Goal: Task Accomplishment & Management: Use online tool/utility

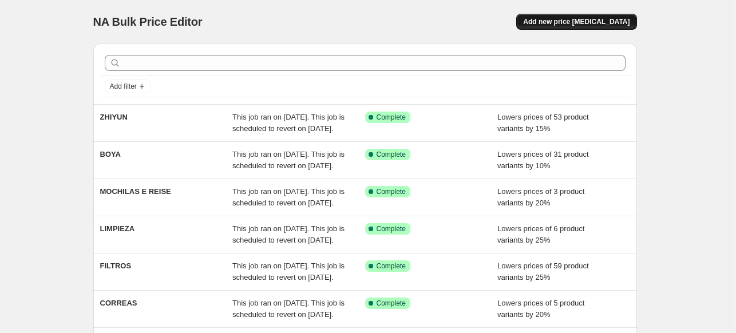
click at [559, 27] on button "Add new price [MEDICAL_DATA]" at bounding box center [576, 22] width 120 height 16
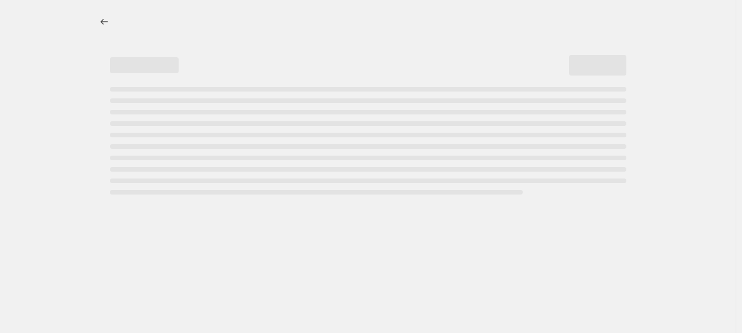
select select "percentage"
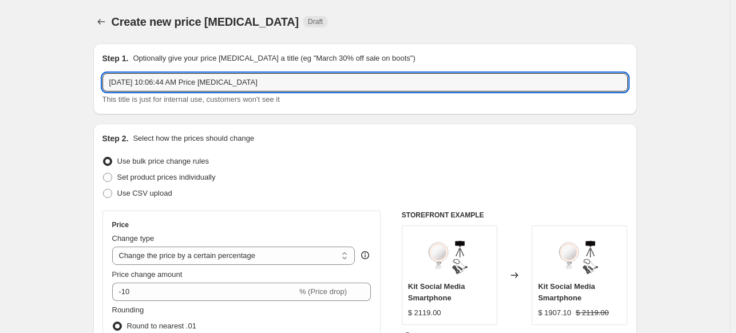
drag, startPoint x: 276, startPoint y: 82, endPoint x: 79, endPoint y: 70, distance: 197.2
type input "g7x [PERSON_NAME]"
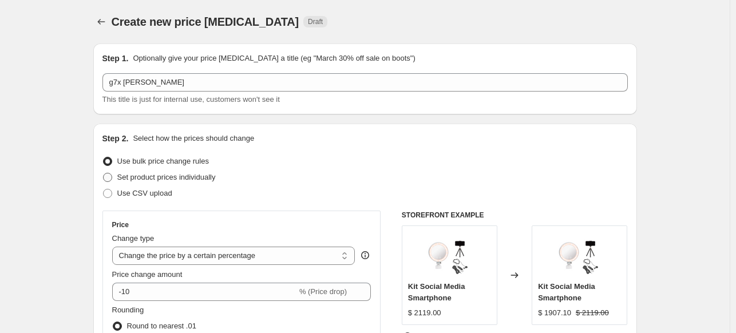
click at [151, 174] on span "Set product prices individually" at bounding box center [166, 177] width 98 height 9
click at [104, 173] on input "Set product prices individually" at bounding box center [103, 173] width 1 height 1
radio input "true"
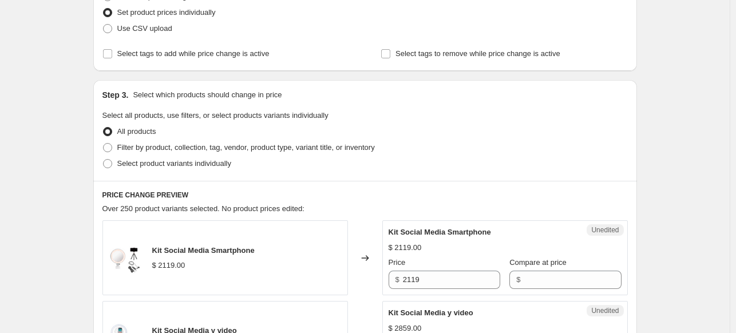
scroll to position [172, 0]
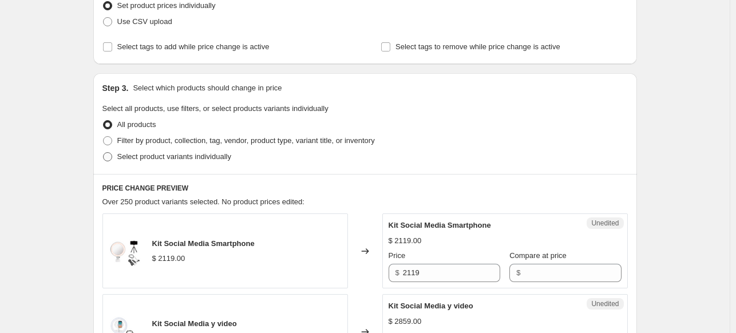
click at [213, 157] on span "Select product variants individually" at bounding box center [174, 156] width 114 height 9
click at [104, 153] on input "Select product variants individually" at bounding box center [103, 152] width 1 height 1
radio input "true"
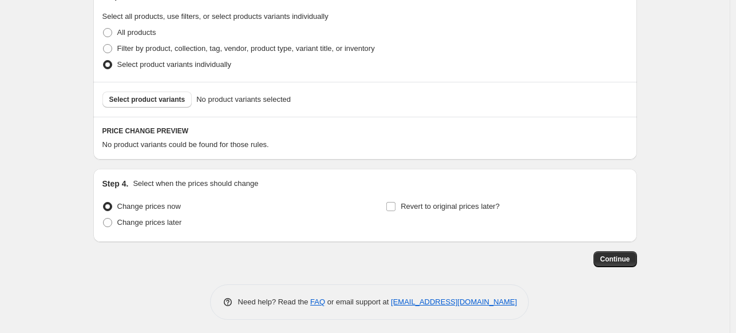
scroll to position [267, 0]
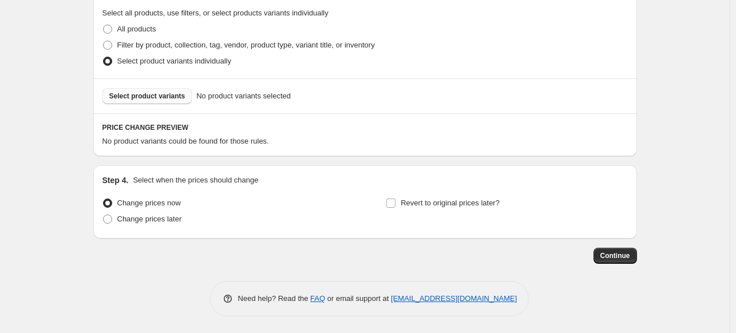
click at [147, 95] on span "Select product variants" at bounding box center [147, 96] width 76 height 9
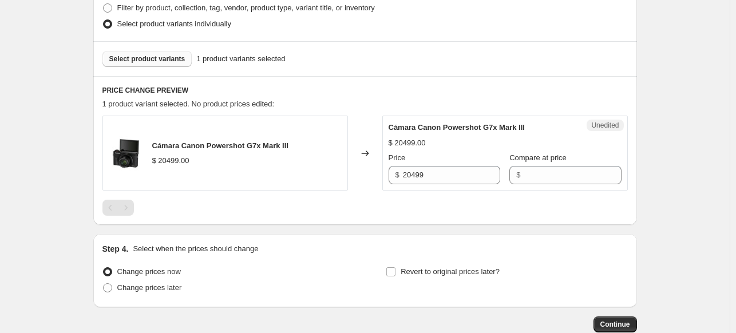
scroll to position [325, 0]
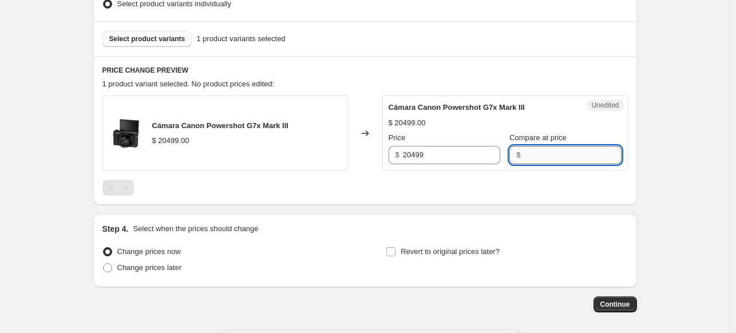
click at [545, 161] on input "Compare at price" at bounding box center [572, 155] width 97 height 18
type input "20499"
click at [429, 160] on input "20499" at bounding box center [451, 155] width 97 height 18
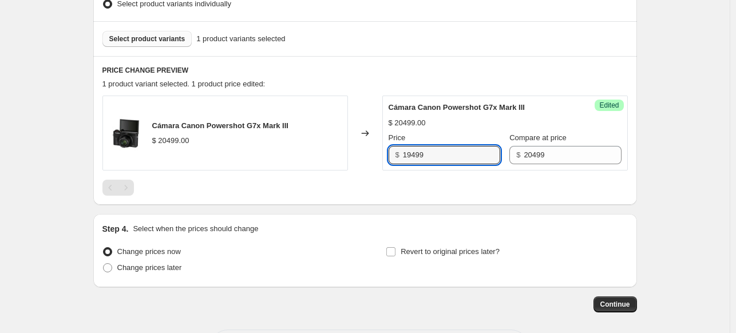
type input "19499"
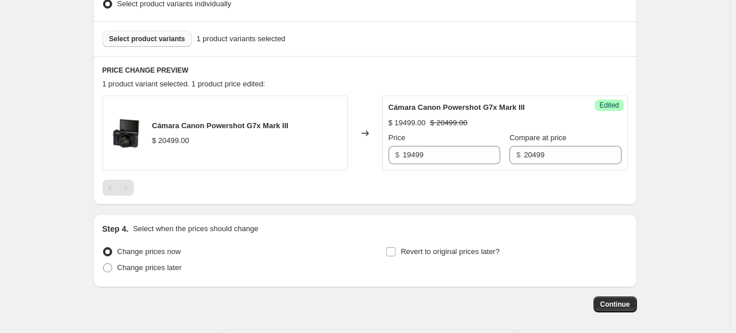
click at [414, 185] on div at bounding box center [364, 188] width 525 height 16
click at [395, 247] on input "Revert to original prices later?" at bounding box center [390, 251] width 9 height 9
checkbox input "true"
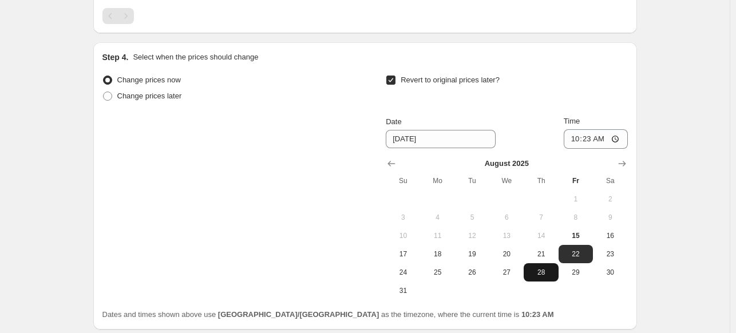
scroll to position [554, 0]
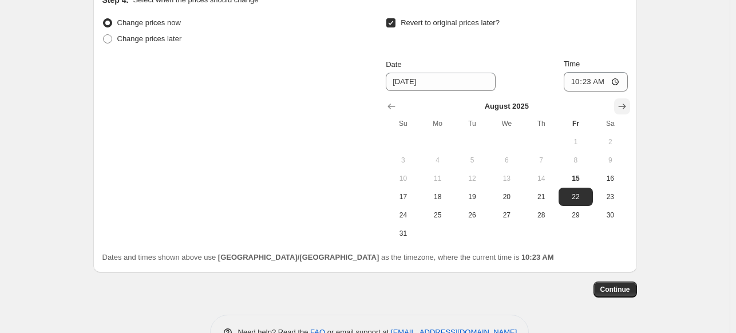
click at [620, 106] on icon "Show next month, September 2025" at bounding box center [621, 106] width 11 height 11
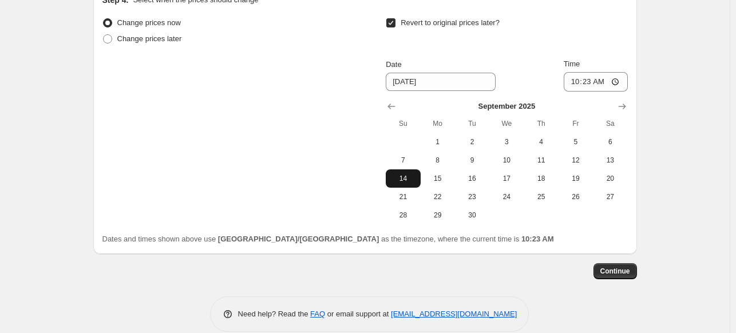
click at [402, 176] on span "14" at bounding box center [402, 178] width 25 height 9
type input "[DATE]"
click at [572, 86] on input "10:23" at bounding box center [596, 81] width 64 height 19
type input "23:59"
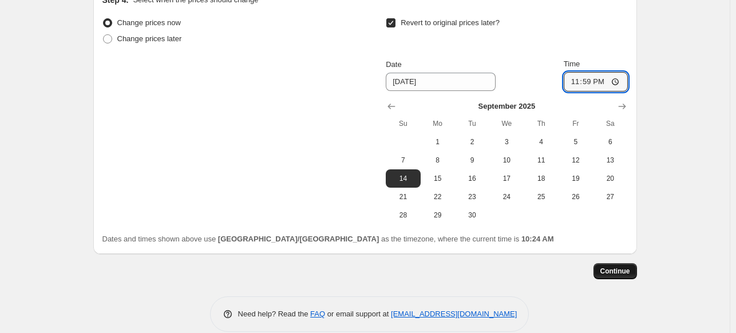
click at [602, 269] on button "Continue" at bounding box center [616, 271] width 44 height 16
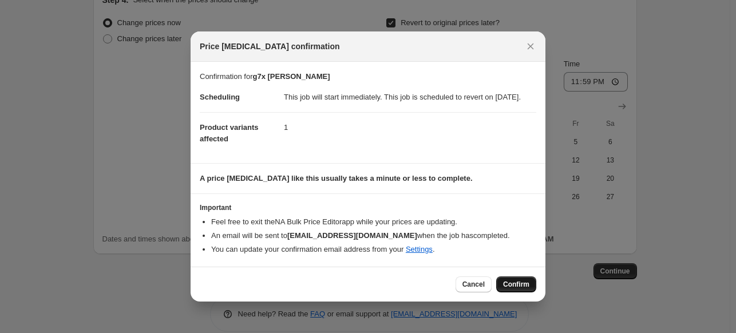
click at [519, 289] on span "Confirm" at bounding box center [516, 284] width 26 height 9
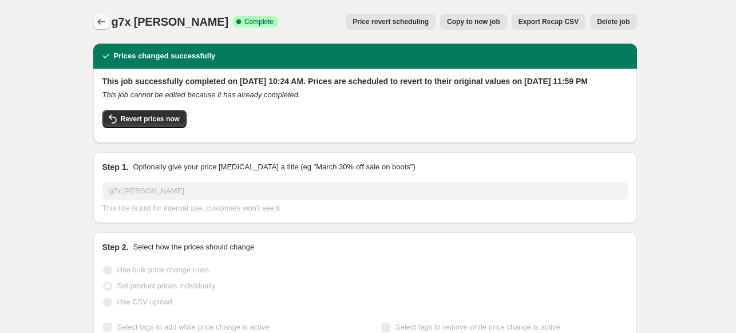
click at [98, 26] on icon "Price change jobs" at bounding box center [101, 21] width 11 height 11
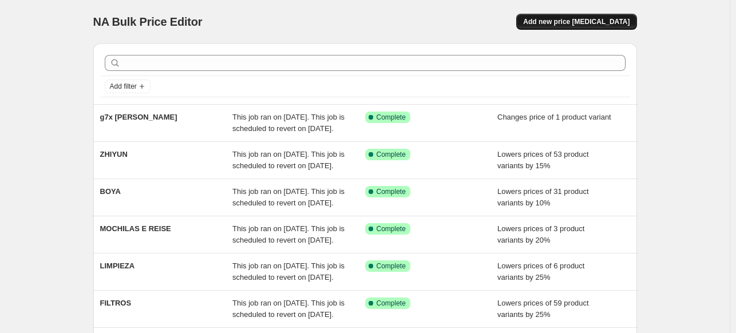
click at [561, 22] on span "Add new price [MEDICAL_DATA]" at bounding box center [576, 21] width 106 height 9
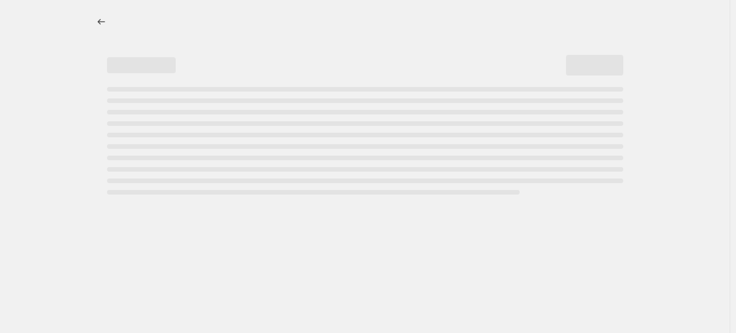
select select "percentage"
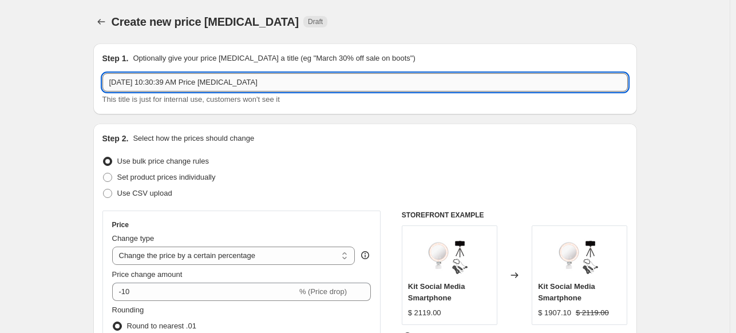
click at [272, 88] on input "Aug 15, 2025, 10:30:39 AM Price change job" at bounding box center [364, 82] width 525 height 18
type input "A"
type input "PLAN PROMOCIONAL CANON"
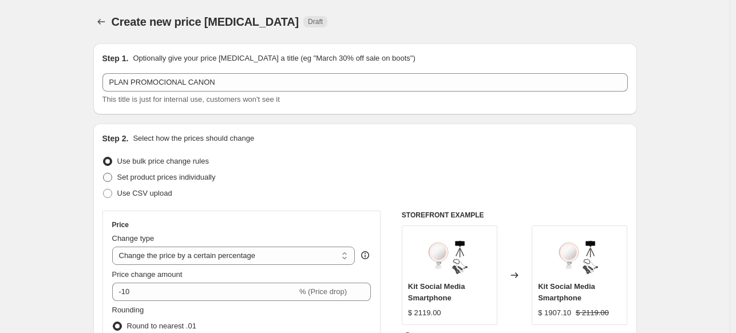
click at [188, 180] on span "Set product prices individually" at bounding box center [166, 177] width 98 height 9
click at [104, 173] on input "Set product prices individually" at bounding box center [103, 173] width 1 height 1
radio input "true"
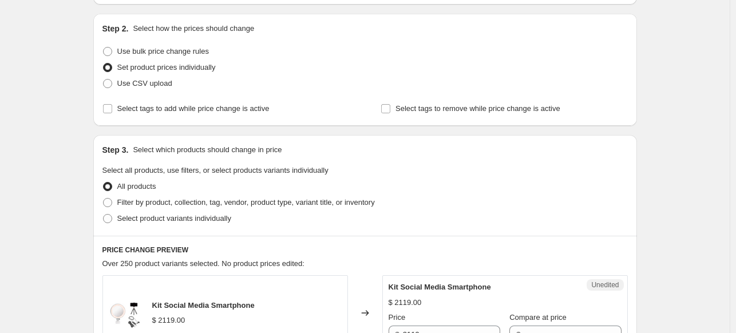
scroll to position [114, 0]
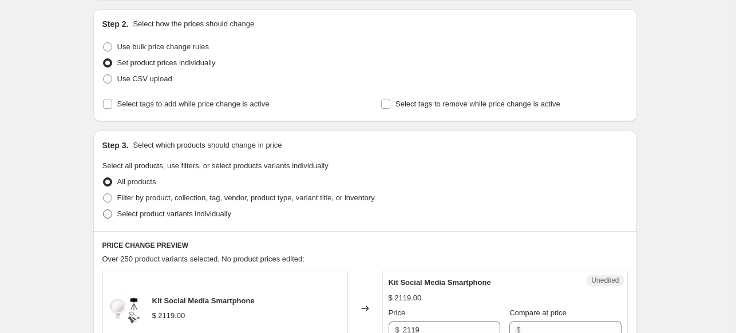
click at [178, 218] on span "Select product variants individually" at bounding box center [174, 213] width 114 height 9
click at [104, 210] on input "Select product variants individually" at bounding box center [103, 209] width 1 height 1
radio input "true"
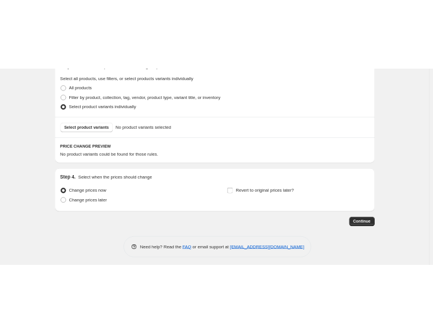
scroll to position [267, 0]
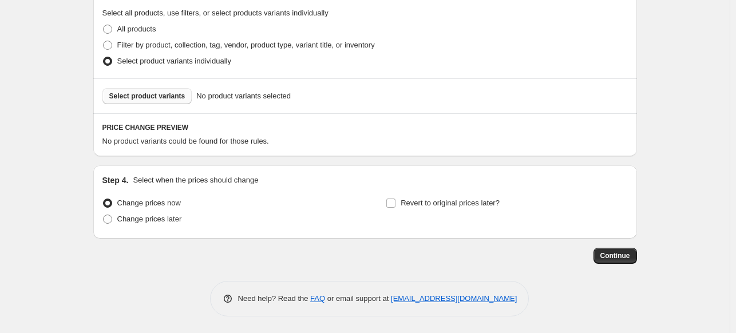
click at [169, 91] on button "Select product variants" at bounding box center [147, 96] width 90 height 16
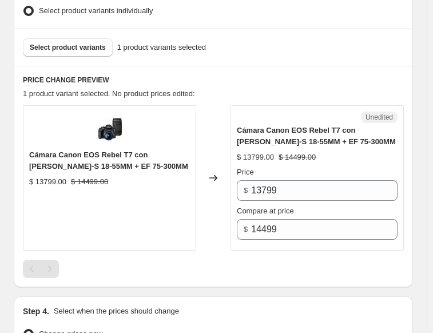
scroll to position [382, 0]
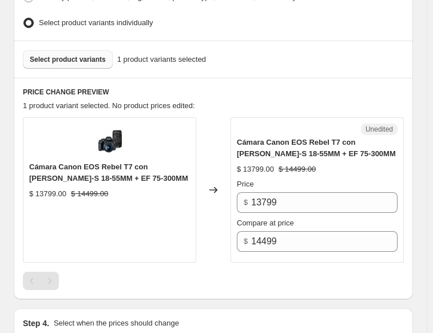
click at [79, 55] on span "Select product variants" at bounding box center [68, 59] width 76 height 9
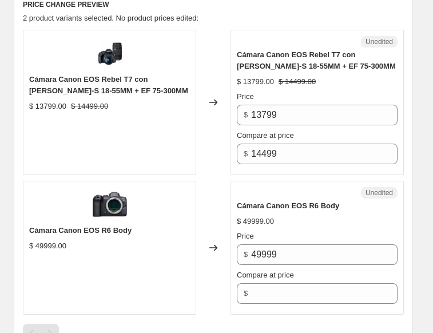
scroll to position [496, 0]
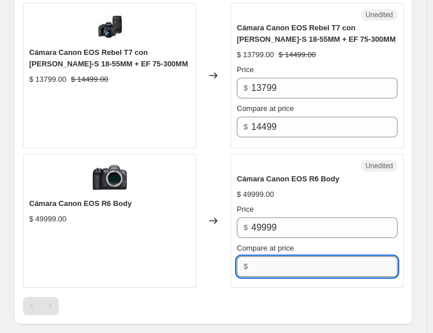
click at [308, 256] on input "Compare at price" at bounding box center [324, 266] width 147 height 21
type input "49999"
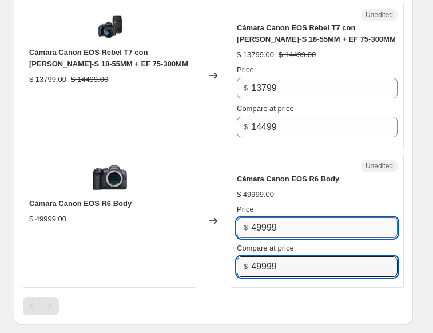
click at [264, 222] on input "49999" at bounding box center [324, 228] width 147 height 21
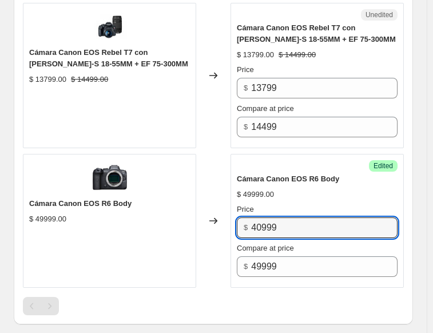
type input "40999"
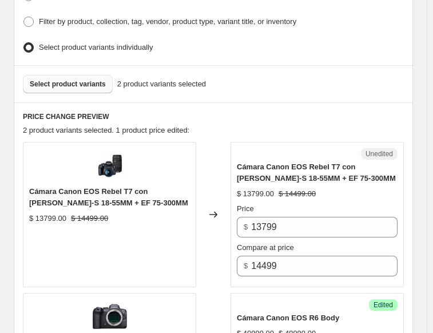
scroll to position [350, 0]
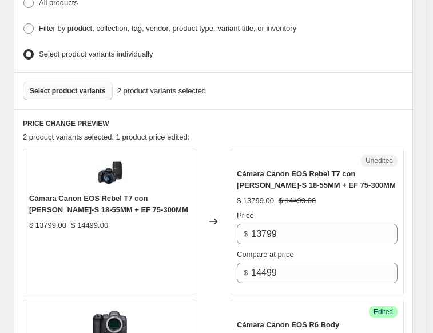
click at [49, 86] on span "Select product variants" at bounding box center [68, 90] width 76 height 9
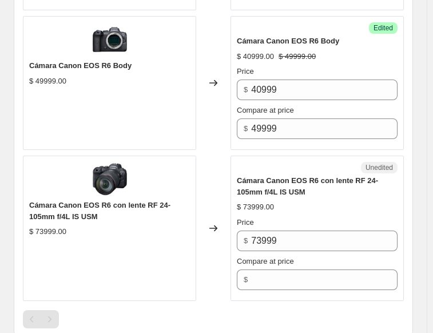
scroll to position [637, 0]
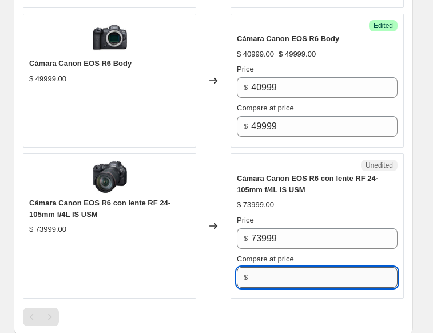
click at [288, 267] on input "Compare at price" at bounding box center [324, 277] width 147 height 21
type input "73999"
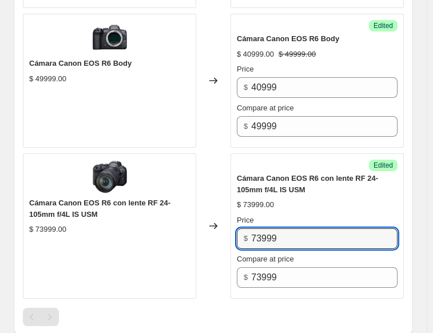
drag, startPoint x: 297, startPoint y: 236, endPoint x: 232, endPoint y: 222, distance: 66.2
click at [232, 222] on div "Cámara Canon EOS R6 con lente RF 24-105mm f/4L IS USM $ 73999.00 Changed to Suc…" at bounding box center [213, 225] width 381 height 145
type input "56999"
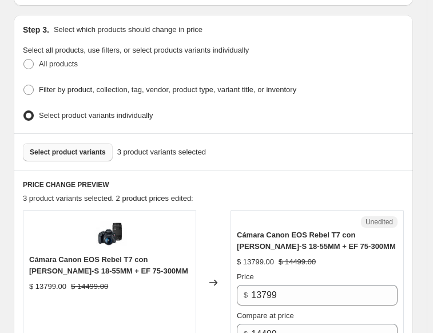
scroll to position [236, 0]
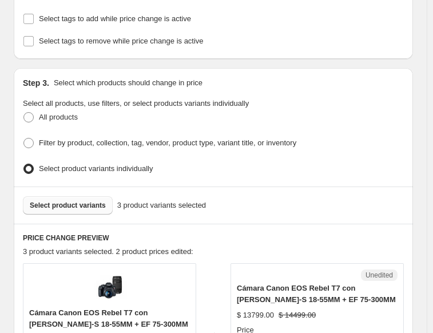
click at [66, 207] on button "Select product variants" at bounding box center [68, 205] width 90 height 18
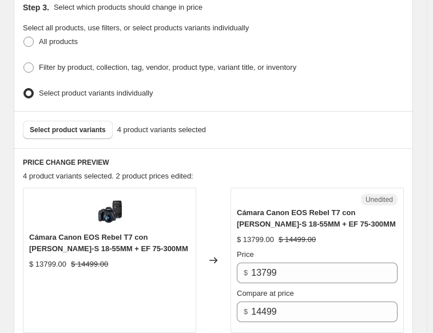
scroll to position [293, 0]
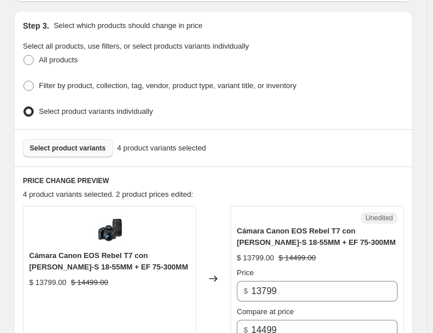
click at [62, 148] on button "Select product variants" at bounding box center [68, 148] width 90 height 18
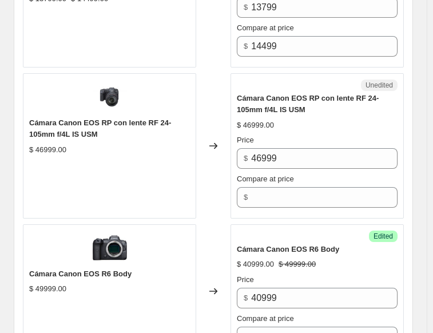
scroll to position [579, 0]
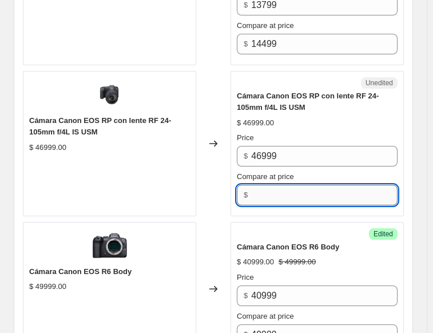
click at [275, 196] on input "Compare at price" at bounding box center [324, 195] width 147 height 21
type input "46999"
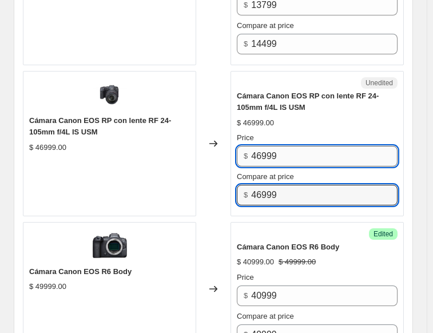
click at [264, 148] on input "46999" at bounding box center [324, 156] width 147 height 21
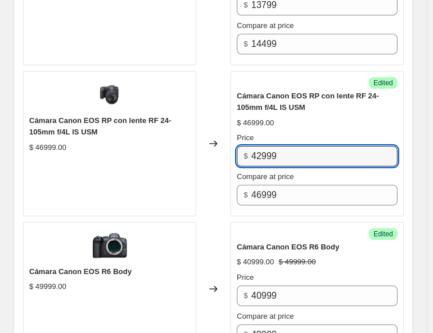
type input "42999"
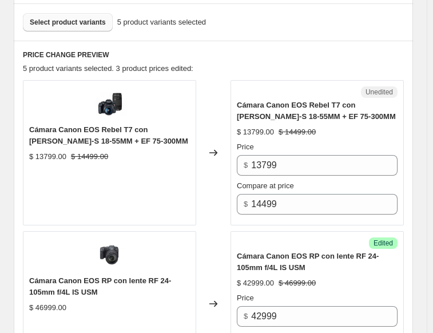
scroll to position [350, 0]
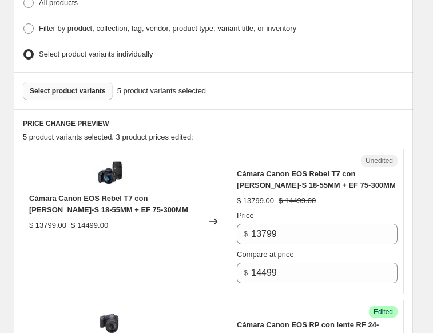
click at [62, 86] on span "Select product variants" at bounding box center [68, 90] width 76 height 9
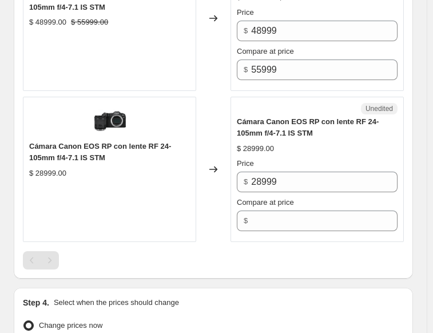
scroll to position [1209, 0]
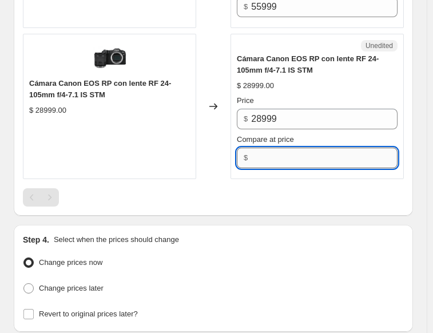
click at [298, 156] on input "Compare at price" at bounding box center [324, 158] width 147 height 21
type input "28999"
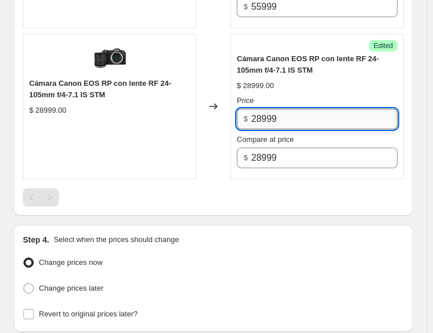
click at [262, 113] on input "28999" at bounding box center [324, 119] width 147 height 21
type input "26999"
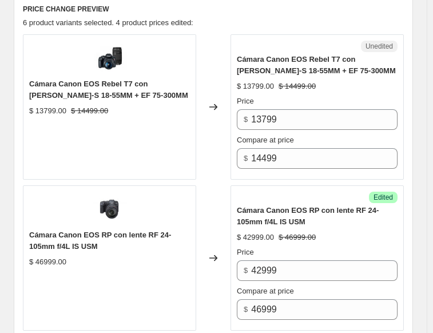
scroll to position [350, 0]
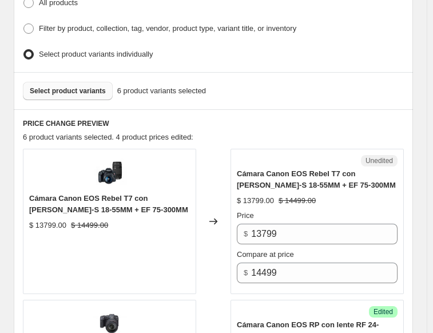
click at [82, 86] on span "Select product variants" at bounding box center [68, 90] width 76 height 9
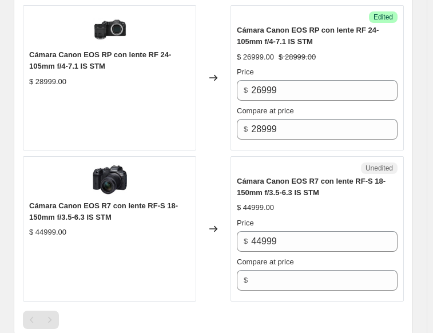
scroll to position [1266, 0]
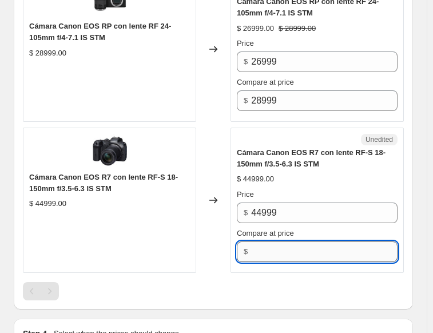
click at [271, 246] on input "Compare at price" at bounding box center [324, 252] width 147 height 21
type input "44999"
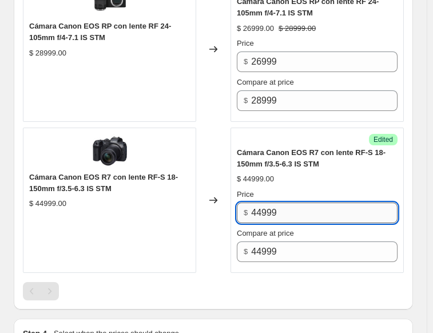
click at [263, 208] on input "44999" at bounding box center [324, 213] width 147 height 21
type input "40999"
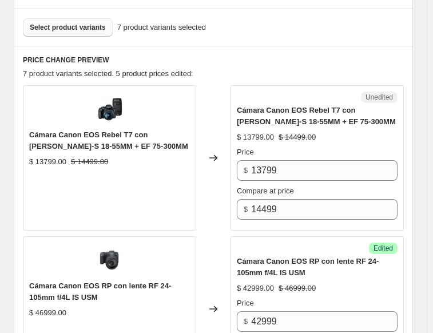
scroll to position [408, 0]
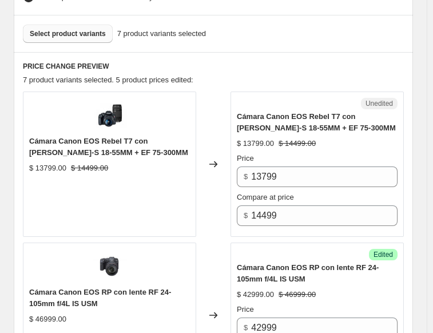
click at [61, 29] on span "Select product variants" at bounding box center [68, 33] width 76 height 9
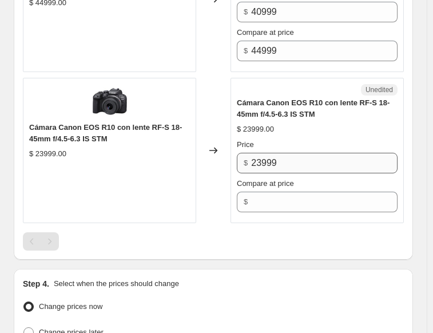
scroll to position [1495, 0]
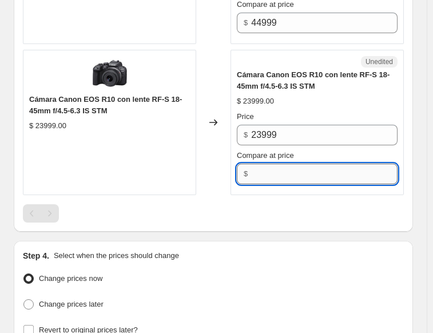
click at [266, 164] on input "Compare at price" at bounding box center [324, 174] width 147 height 21
type input "23999"
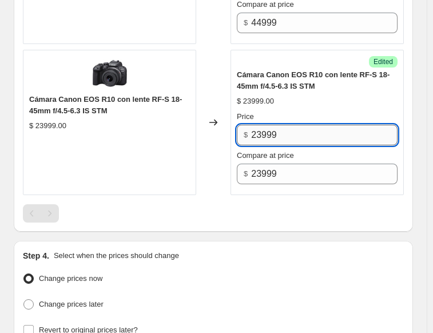
click at [263, 128] on input "23999" at bounding box center [324, 135] width 147 height 21
type input "21999"
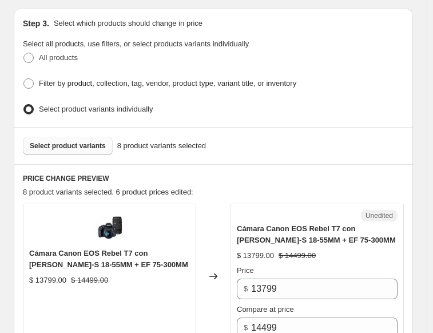
scroll to position [293, 0]
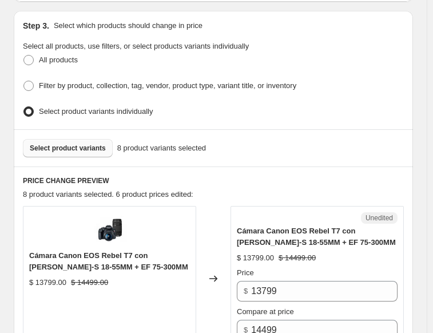
click at [77, 151] on button "Select product variants" at bounding box center [68, 148] width 90 height 18
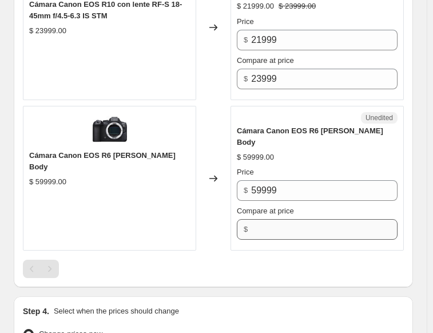
scroll to position [1610, 0]
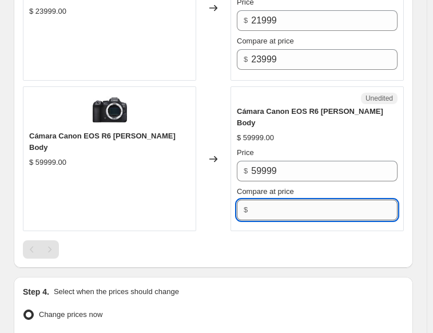
click at [291, 200] on input "Compare at price" at bounding box center [324, 210] width 147 height 21
type input "59999"
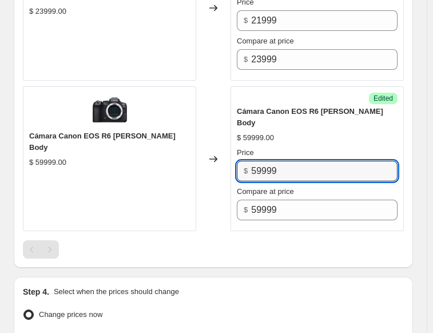
drag, startPoint x: 287, startPoint y: 156, endPoint x: 239, endPoint y: 169, distance: 49.3
click at [239, 169] on div "Price $ 59999 Compare at price $ 59999" at bounding box center [317, 183] width 161 height 73
type input "41999"
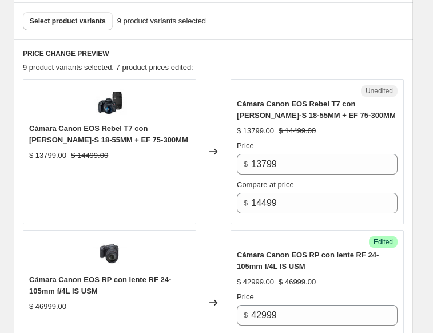
scroll to position [408, 0]
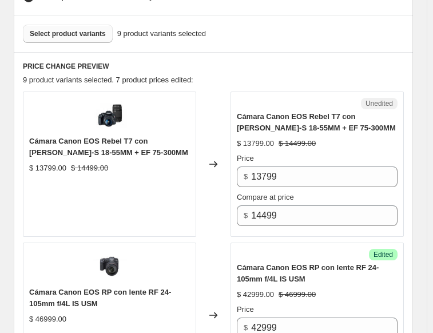
click at [51, 33] on span "Select product variants" at bounding box center [68, 33] width 76 height 9
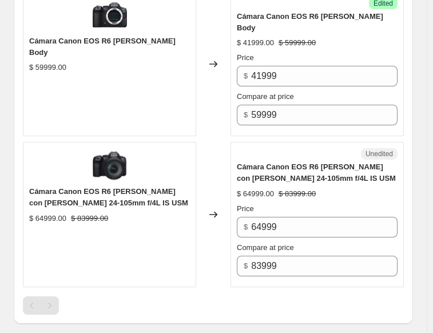
scroll to position [1724, 0]
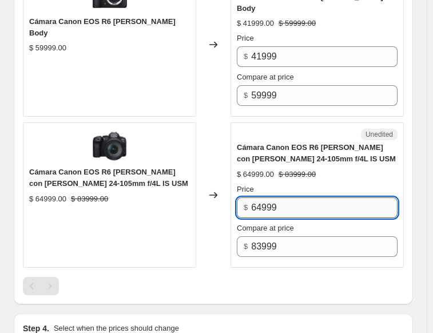
click at [263, 197] on input "64999" at bounding box center [324, 207] width 147 height 21
type input "61999"
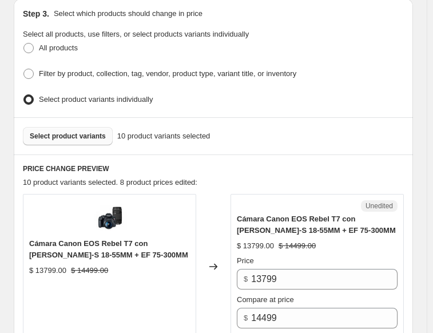
scroll to position [293, 0]
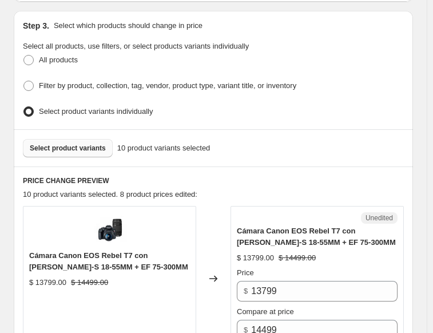
click at [64, 144] on span "Select product variants" at bounding box center [68, 148] width 76 height 9
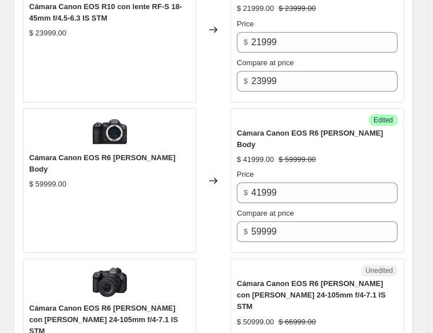
scroll to position [1667, 0]
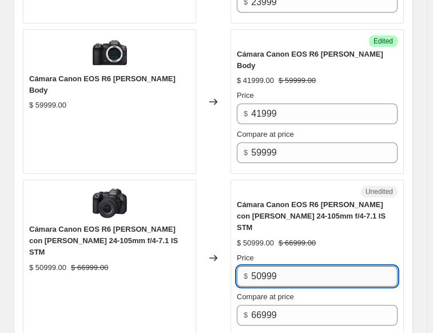
click at [288, 266] on input "50999" at bounding box center [324, 276] width 147 height 21
type input "47999"
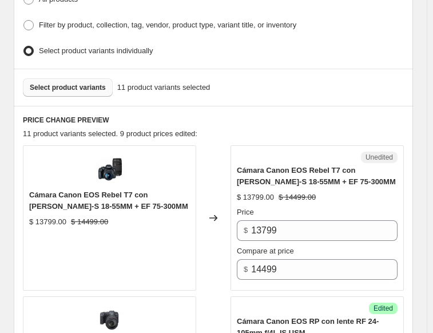
scroll to position [350, 0]
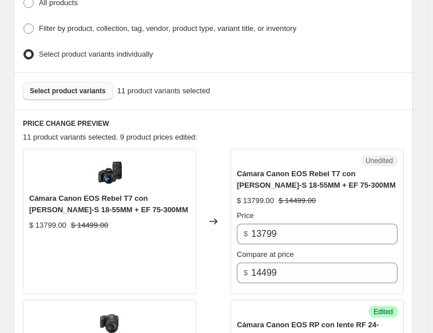
click at [71, 92] on button "Select product variants" at bounding box center [68, 91] width 90 height 18
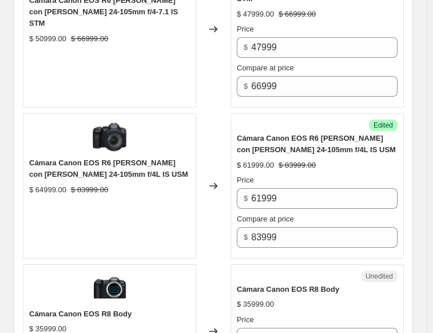
scroll to position [2067, 0]
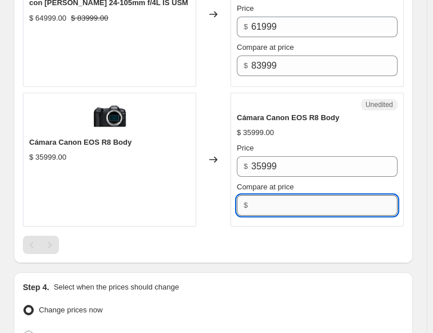
click at [259, 195] on input "Compare at price" at bounding box center [324, 205] width 147 height 21
type input "35999"
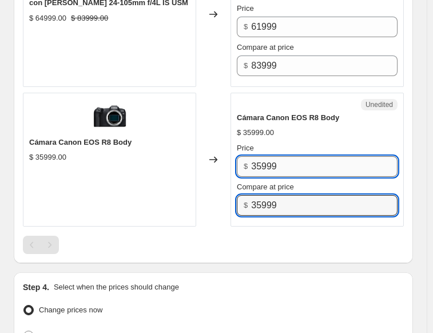
click at [262, 156] on input "35999" at bounding box center [324, 166] width 147 height 21
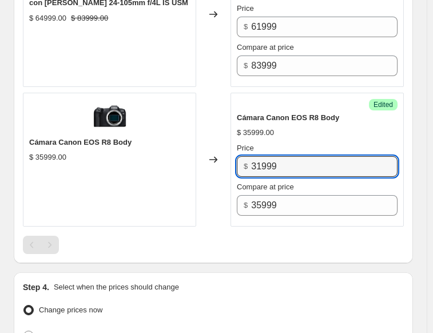
type input "31999"
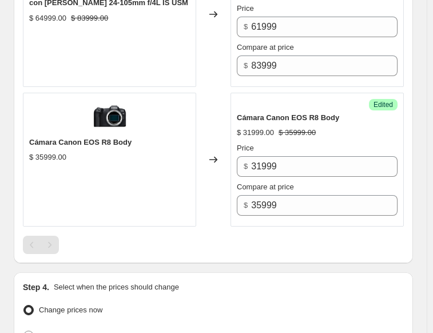
click at [226, 236] on div at bounding box center [213, 245] width 381 height 18
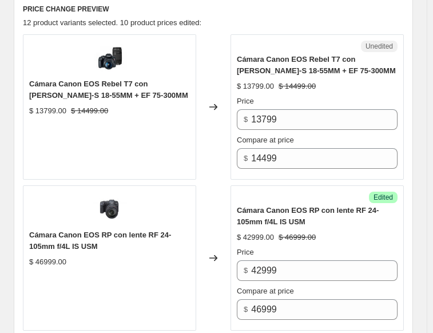
scroll to position [350, 0]
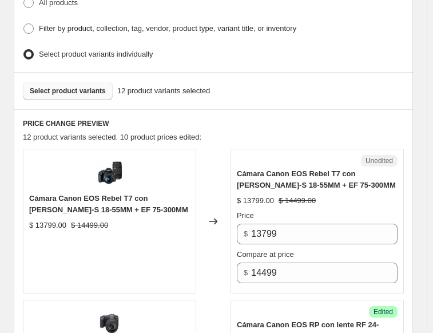
click at [69, 93] on button "Select product variants" at bounding box center [68, 91] width 90 height 18
click at [53, 86] on span "Select product variants" at bounding box center [68, 90] width 76 height 9
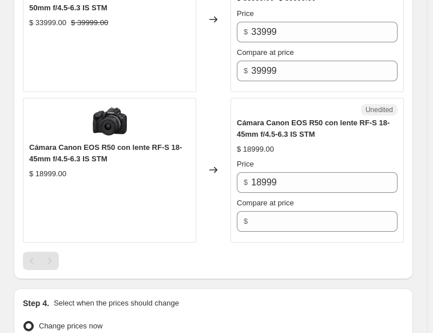
scroll to position [2354, 0]
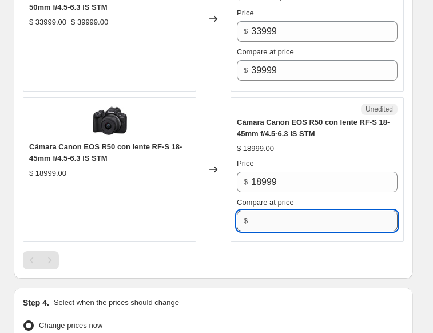
click at [276, 211] on input "Compare at price" at bounding box center [324, 221] width 147 height 21
type input "18999"
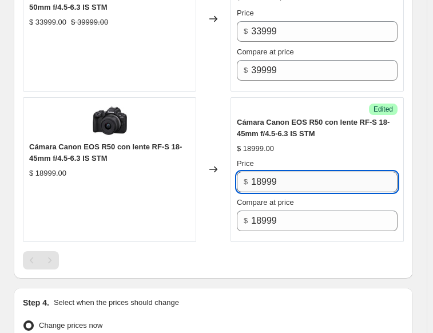
click at [264, 172] on input "18999" at bounding box center [324, 182] width 147 height 21
type input "13999"
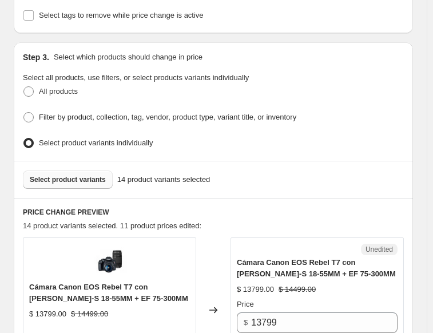
scroll to position [350, 0]
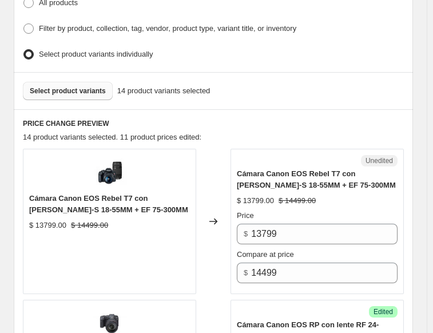
click at [41, 74] on div "Select product variants 14 product variants selected" at bounding box center [214, 90] width 400 height 37
click at [39, 82] on button "Select product variants" at bounding box center [68, 91] width 90 height 18
click at [79, 91] on button "Select product variants" at bounding box center [68, 91] width 90 height 18
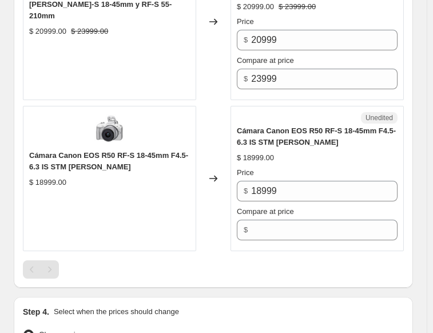
scroll to position [2640, 0]
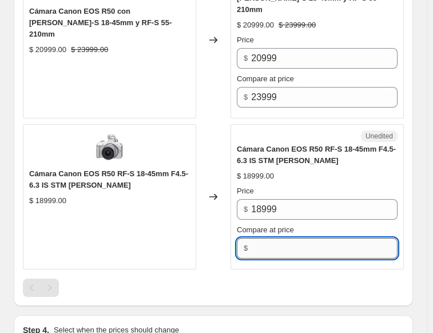
click at [278, 238] on input "Compare at price" at bounding box center [324, 248] width 147 height 21
type input "18999"
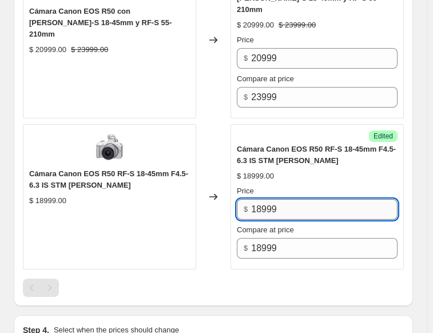
click at [264, 199] on input "18999" at bounding box center [324, 209] width 147 height 21
type input "13999"
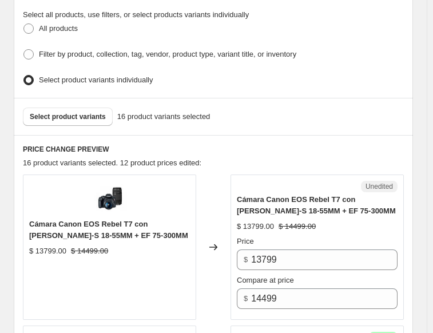
scroll to position [293, 0]
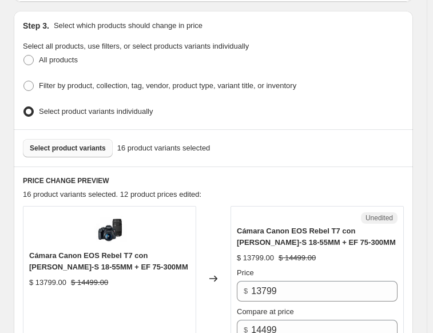
click at [49, 144] on span "Select product variants" at bounding box center [68, 148] width 76 height 9
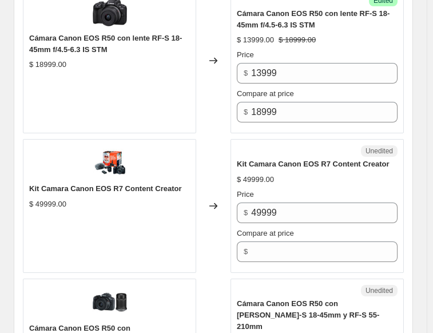
scroll to position [2468, 0]
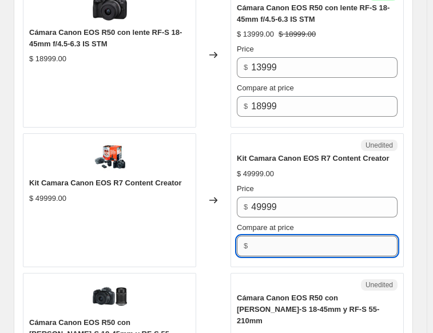
click at [277, 236] on input "Compare at price" at bounding box center [324, 246] width 147 height 21
type input "49999"
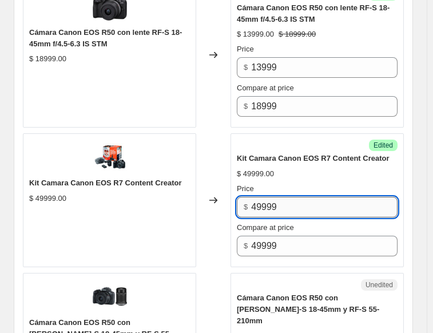
click at [263, 197] on input "49999" at bounding box center [324, 207] width 147 height 21
type input "46999"
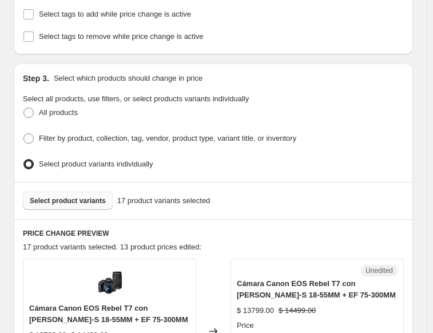
scroll to position [179, 0]
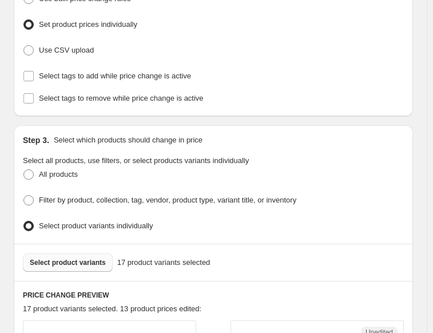
click at [45, 263] on button "Select product variants" at bounding box center [68, 263] width 90 height 18
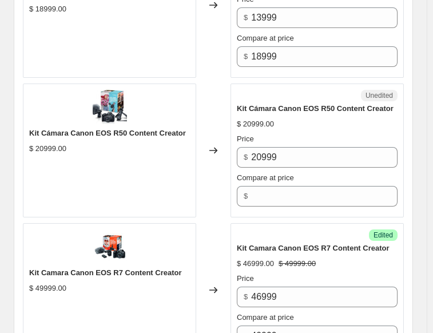
scroll to position [2525, 0]
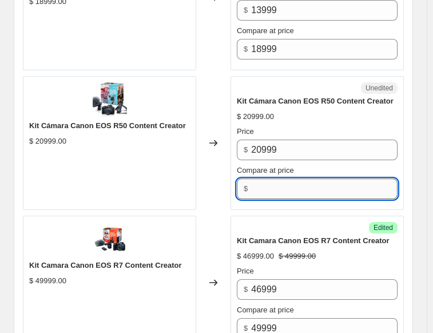
click at [286, 179] on input "Compare at price" at bounding box center [324, 189] width 147 height 21
type input "20999"
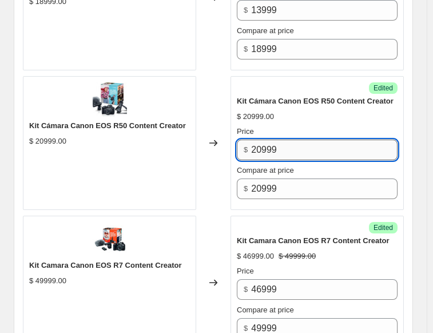
click at [263, 140] on input "20999" at bounding box center [324, 150] width 147 height 21
type input "18999"
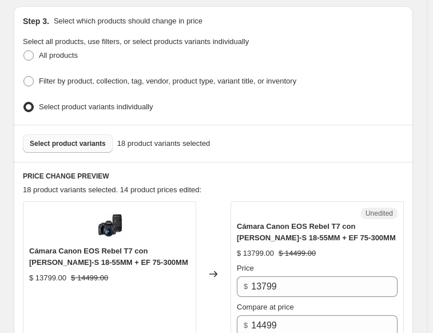
scroll to position [293, 0]
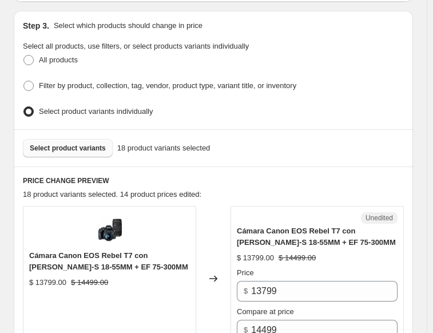
click at [64, 147] on span "Select product variants" at bounding box center [68, 148] width 76 height 9
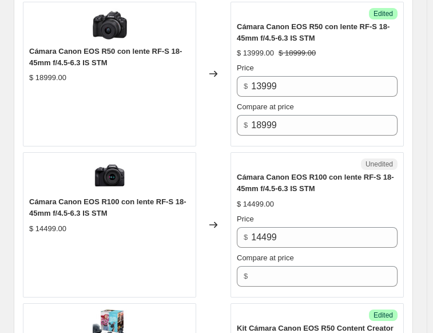
scroll to position [2525, 0]
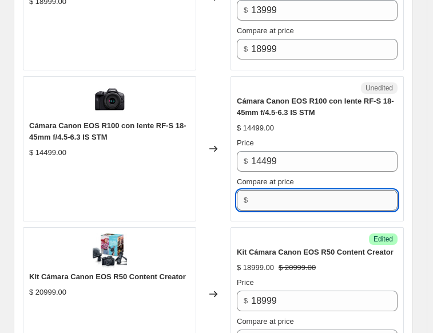
click at [269, 190] on input "Compare at price" at bounding box center [324, 200] width 147 height 21
type input "14499"
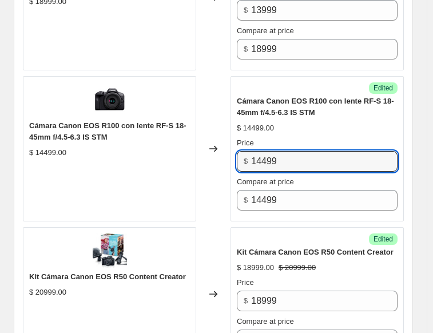
drag, startPoint x: 288, startPoint y: 132, endPoint x: 211, endPoint y: 148, distance: 79.5
click at [211, 148] on div "Cámara Canon EOS R100 con lente RF-S 18-45mm f/4.5-6.3 IS STM $ 14499.00 Change…" at bounding box center [213, 148] width 381 height 145
type input "13499"
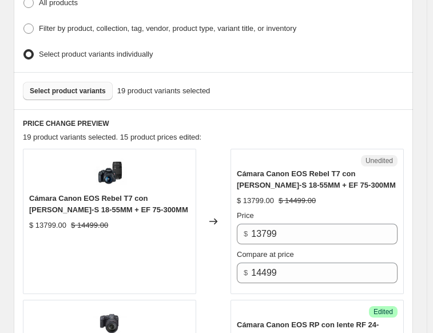
scroll to position [236, 0]
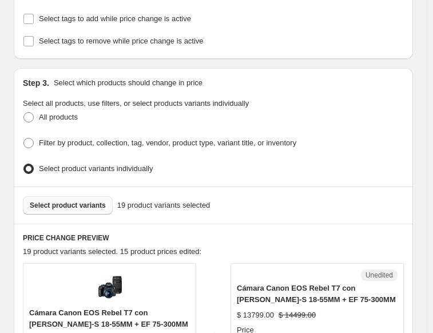
click at [85, 201] on span "Select product variants" at bounding box center [68, 205] width 76 height 9
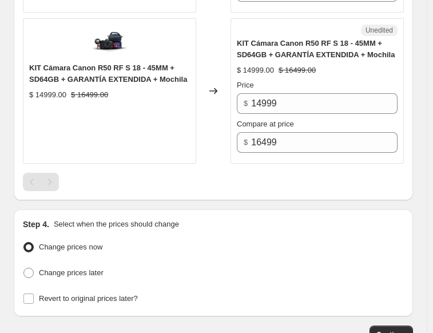
scroll to position [3270, 0]
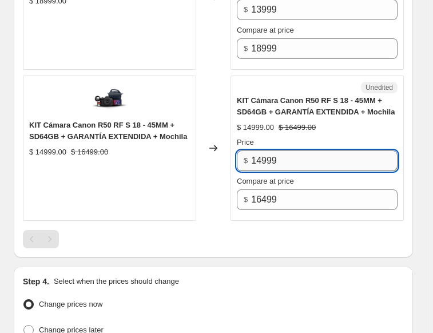
click at [267, 151] on input "14999" at bounding box center [324, 161] width 147 height 21
type input "13999"
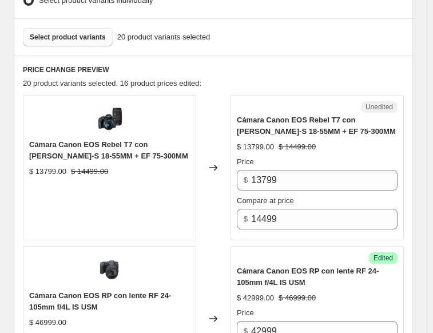
scroll to position [293, 0]
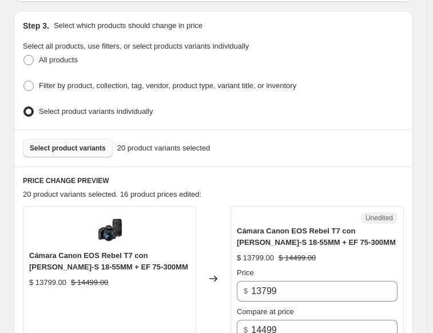
click at [76, 139] on button "Select product variants" at bounding box center [68, 148] width 90 height 18
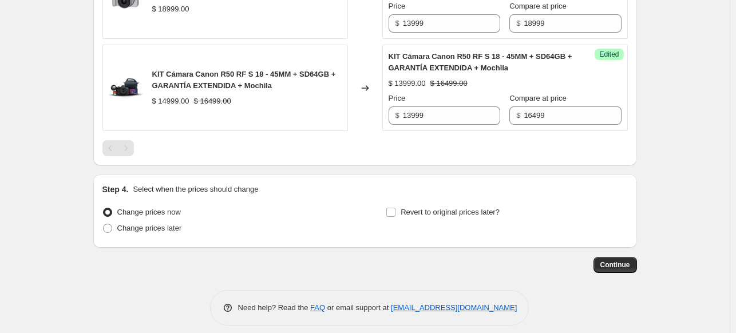
scroll to position [2071, 0]
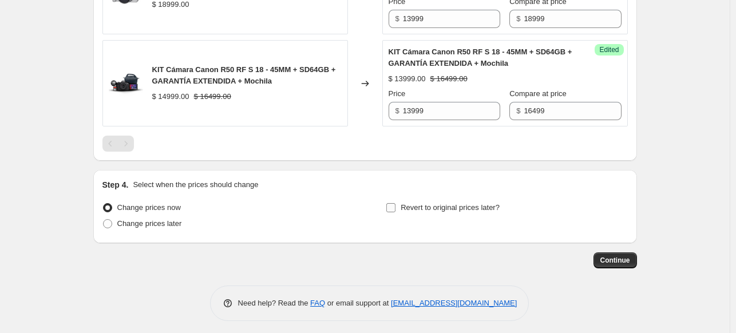
click at [395, 204] on input "Revert to original prices later?" at bounding box center [390, 207] width 9 height 9
checkbox input "true"
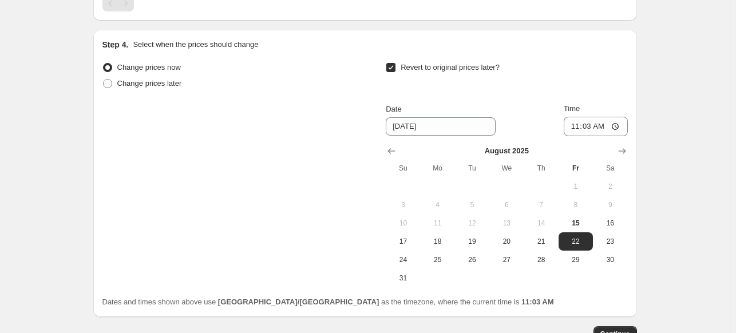
scroll to position [2243, 0]
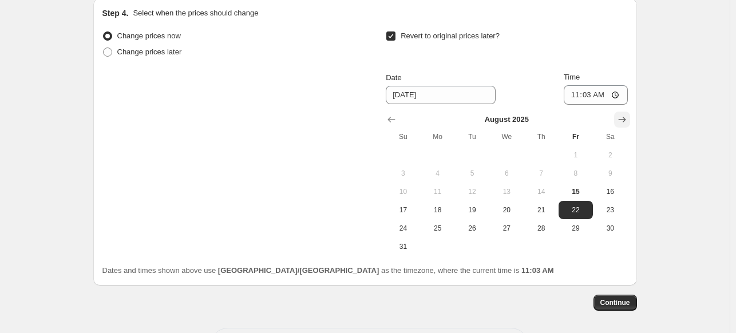
click at [625, 114] on icon "Show next month, September 2025" at bounding box center [621, 119] width 11 height 11
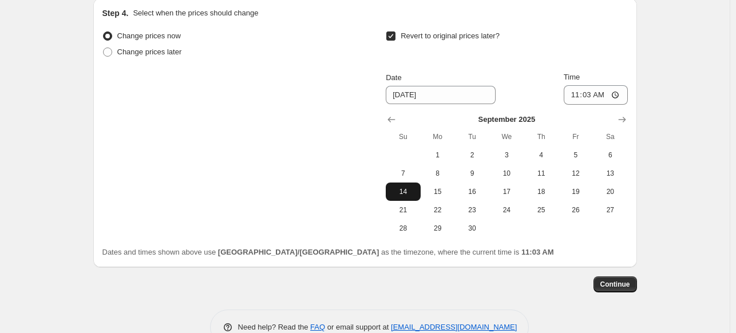
click at [408, 189] on span "14" at bounding box center [402, 191] width 25 height 9
type input "[DATE]"
click at [574, 92] on input "11:03" at bounding box center [596, 94] width 64 height 19
type input "23:59"
click at [634, 281] on button "Continue" at bounding box center [616, 284] width 44 height 16
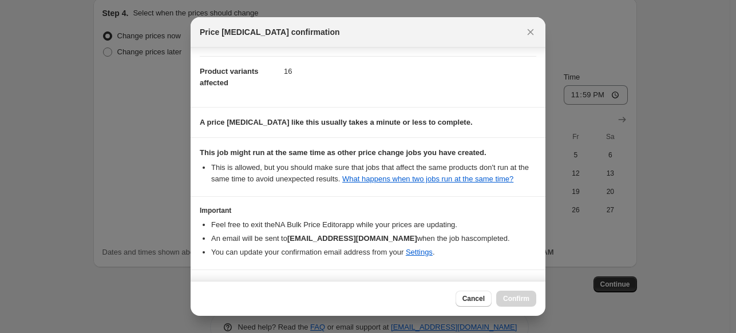
scroll to position [87, 0]
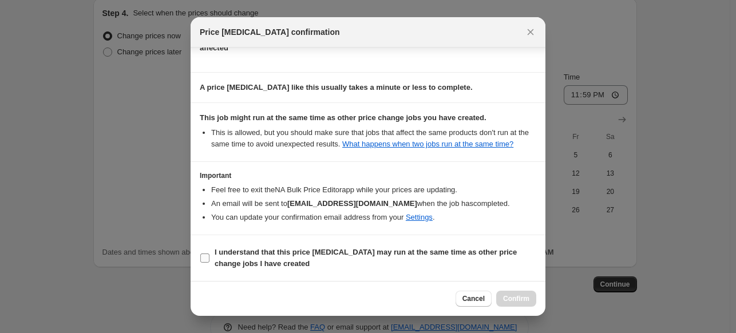
click at [199, 256] on section "I understand that this price [MEDICAL_DATA] may run at the same time as other p…" at bounding box center [368, 258] width 355 height 46
click at [201, 258] on input "I understand that this price [MEDICAL_DATA] may run at the same time as other p…" at bounding box center [204, 258] width 9 height 9
checkbox input "true"
click at [513, 306] on button "Confirm" at bounding box center [516, 299] width 40 height 16
type input "PLAN PROMOCIONAL CANON"
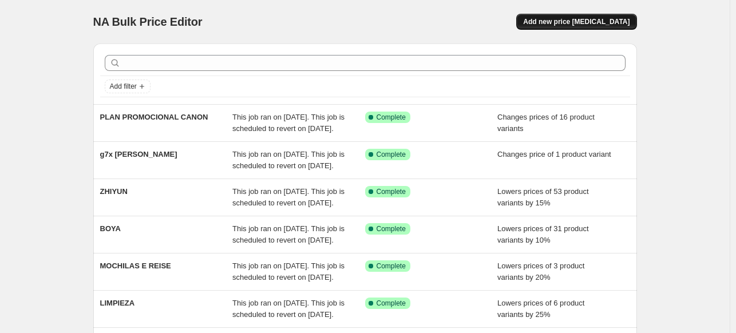
click at [618, 27] on button "Add new price [MEDICAL_DATA]" at bounding box center [576, 22] width 120 height 16
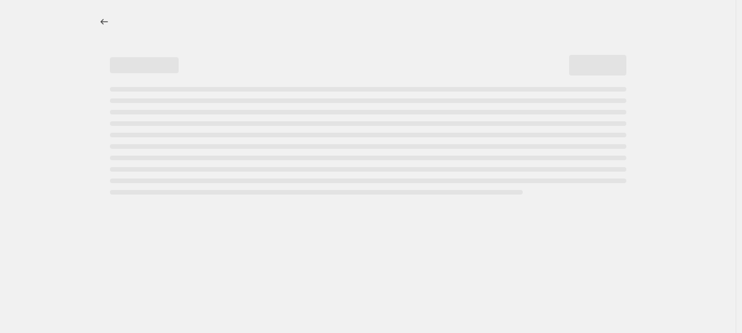
select select "percentage"
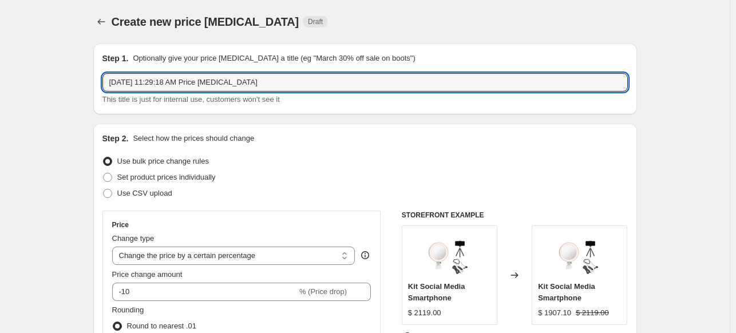
drag, startPoint x: 252, startPoint y: 80, endPoint x: 1, endPoint y: 77, distance: 251.3
type input "CANON PLAN"
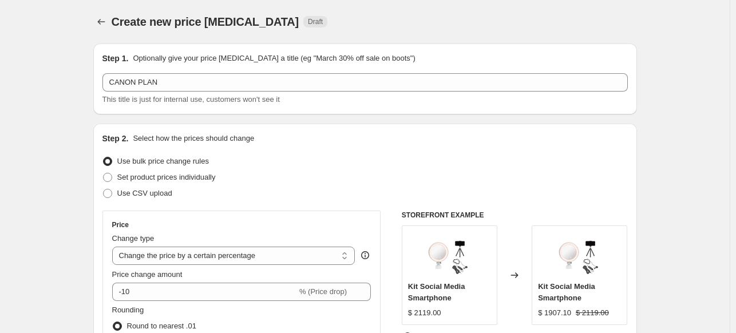
click at [189, 165] on span "Use bulk price change rules" at bounding box center [163, 161] width 92 height 9
click at [104, 157] on input "Use bulk price change rules" at bounding box center [103, 157] width 1 height 1
click at [192, 175] on span "Set product prices individually" at bounding box center [166, 177] width 98 height 9
click at [104, 173] on input "Set product prices individually" at bounding box center [103, 173] width 1 height 1
radio input "true"
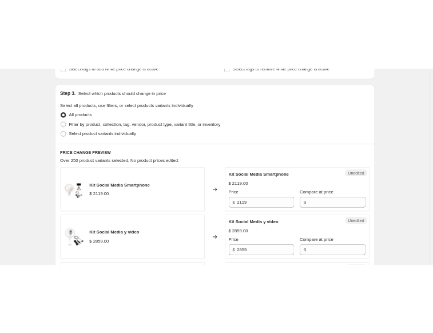
scroll to position [229, 0]
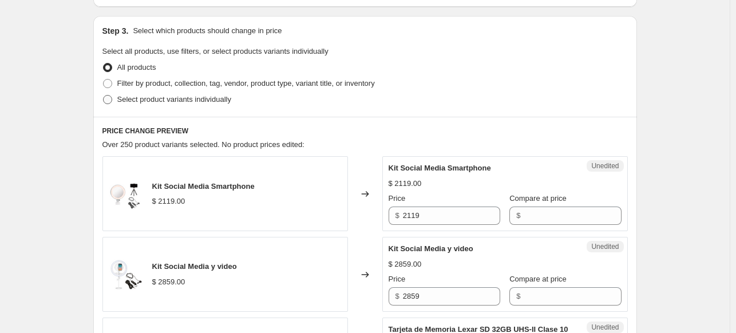
click at [195, 101] on span "Select product variants individually" at bounding box center [174, 99] width 114 height 9
click at [104, 96] on input "Select product variants individually" at bounding box center [103, 95] width 1 height 1
radio input "true"
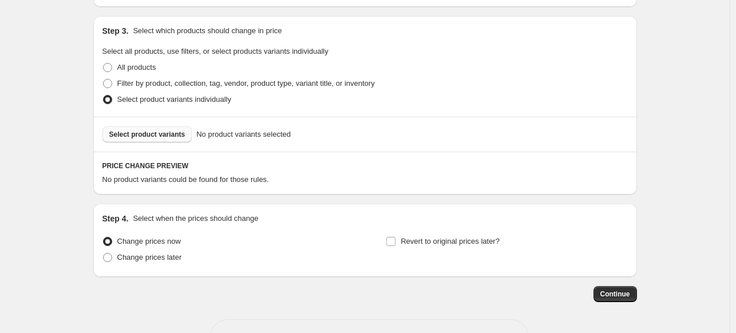
click at [153, 140] on button "Select product variants" at bounding box center [147, 134] width 90 height 16
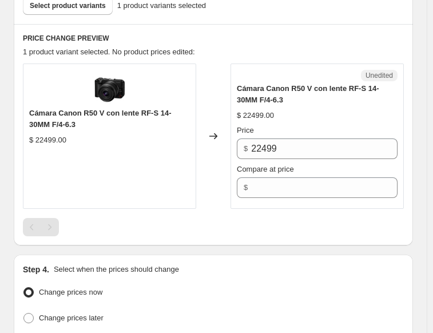
scroll to position [458, 0]
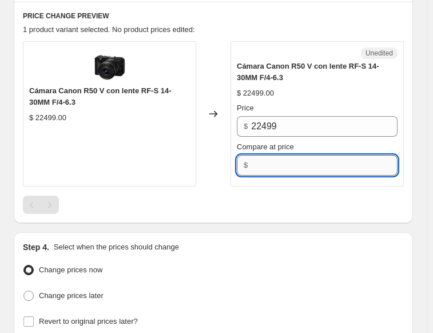
click at [268, 169] on input "Compare at price" at bounding box center [324, 165] width 147 height 21
type input "22499"
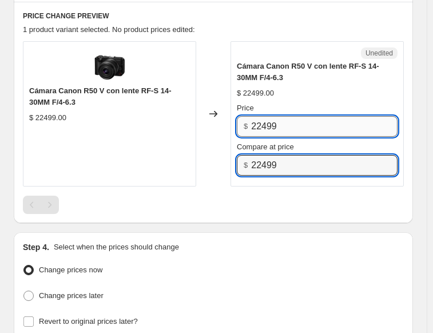
click at [282, 122] on input "22499" at bounding box center [324, 126] width 147 height 21
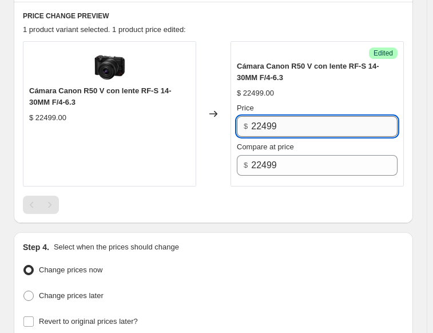
click at [282, 122] on input "22499" at bounding box center [324, 126] width 147 height 21
type input "20999"
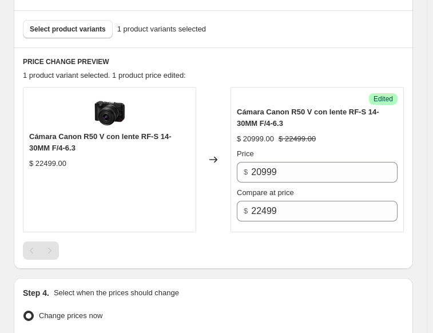
scroll to position [401, 0]
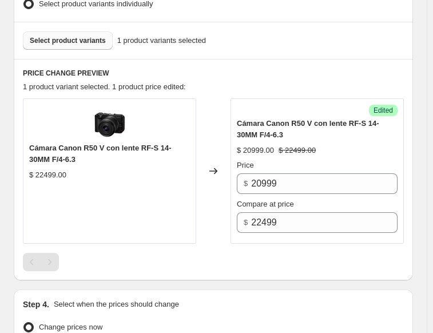
click at [48, 42] on button "Select product variants" at bounding box center [68, 40] width 90 height 18
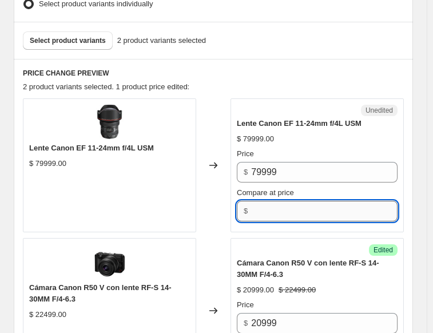
click at [264, 205] on input "Compare at price" at bounding box center [324, 211] width 147 height 21
type input "79999"
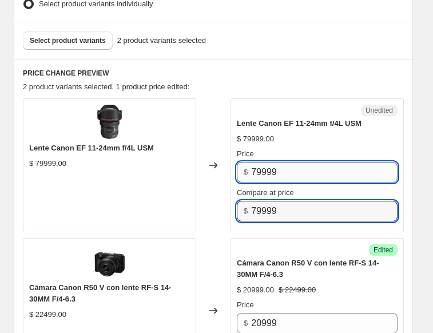
click at [259, 166] on input "79999" at bounding box center [324, 172] width 147 height 21
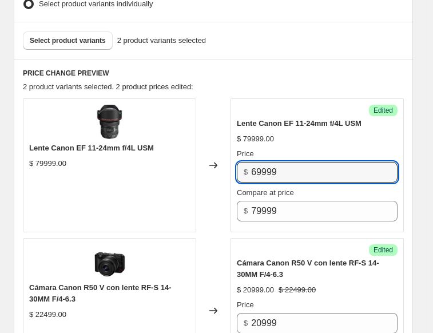
type input "69999"
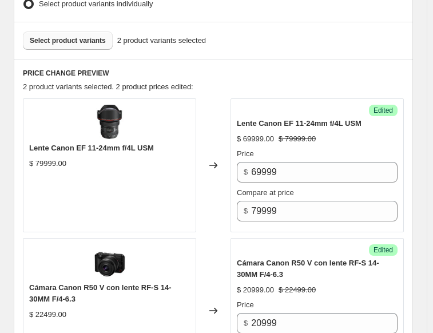
click at [57, 38] on span "Select product variants" at bounding box center [68, 40] width 76 height 9
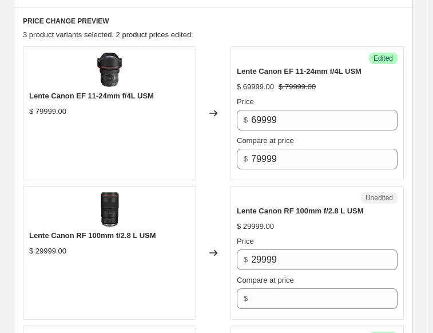
scroll to position [572, 0]
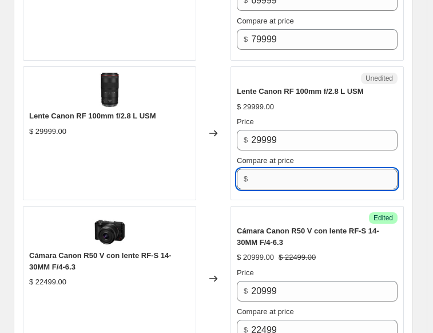
click at [295, 175] on input "Compare at price" at bounding box center [324, 179] width 147 height 21
type input "29999"
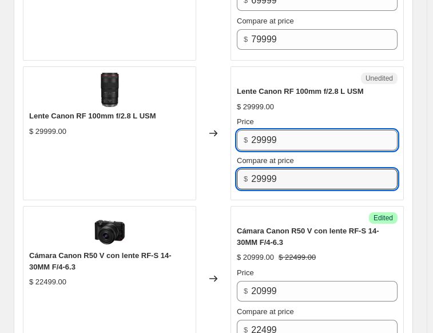
click at [262, 133] on input "29999" at bounding box center [324, 140] width 147 height 21
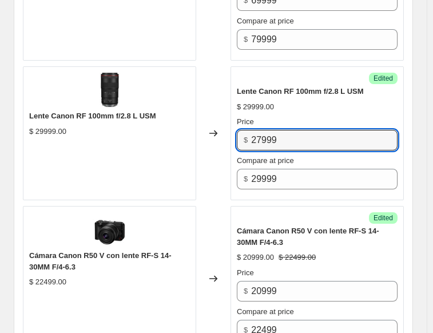
type input "27999"
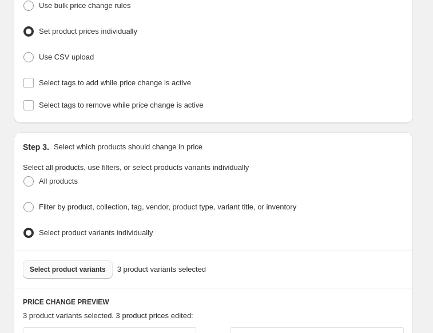
scroll to position [286, 0]
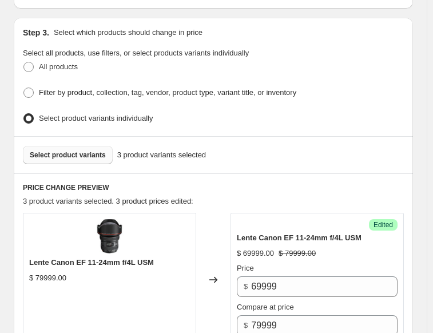
click at [60, 151] on span "Select product variants" at bounding box center [68, 155] width 76 height 9
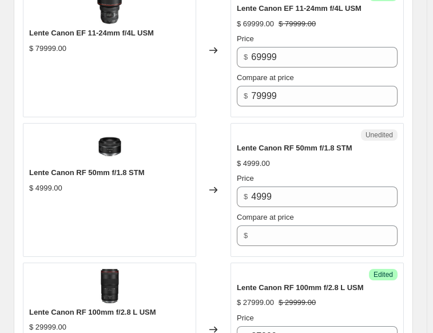
scroll to position [572, 0]
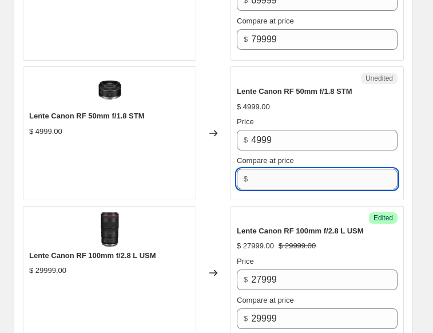
click at [284, 169] on input "Compare at price" at bounding box center [324, 179] width 147 height 21
type input "4999"
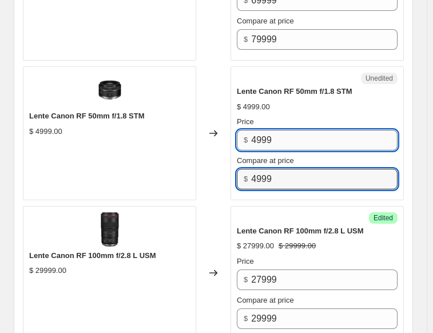
click at [282, 139] on input "4999" at bounding box center [324, 140] width 147 height 21
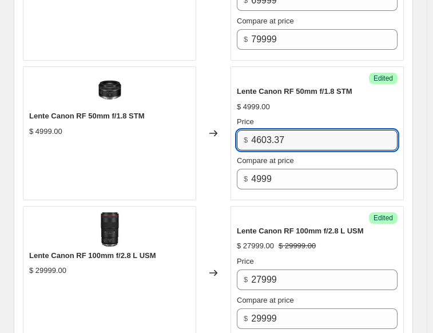
type input "4603.37"
click at [420, 105] on div "Create new price [MEDICAL_DATA]. This page is ready Create new price [MEDICAL_D…" at bounding box center [213, 85] width 427 height 1314
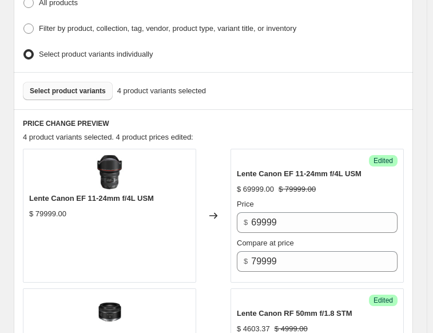
scroll to position [343, 0]
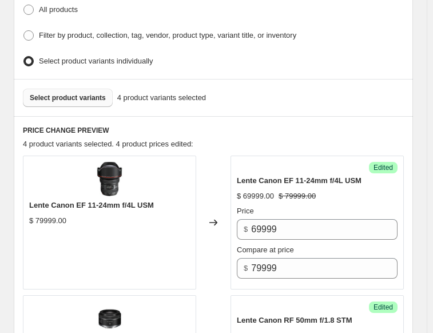
click at [87, 95] on span "Select product variants" at bounding box center [68, 97] width 76 height 9
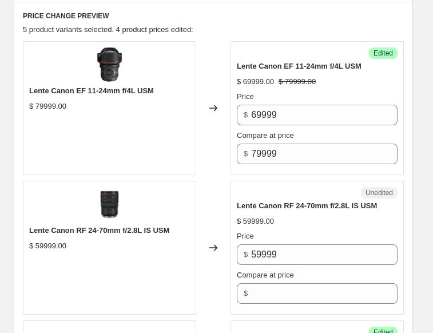
scroll to position [572, 0]
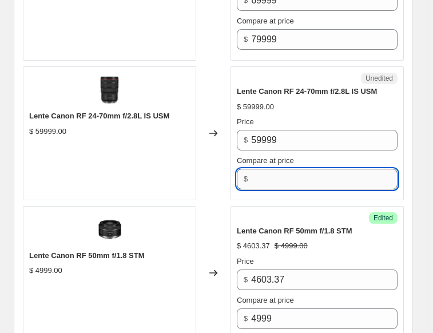
click at [278, 177] on input "Compare at price" at bounding box center [324, 179] width 147 height 21
type input "59999"
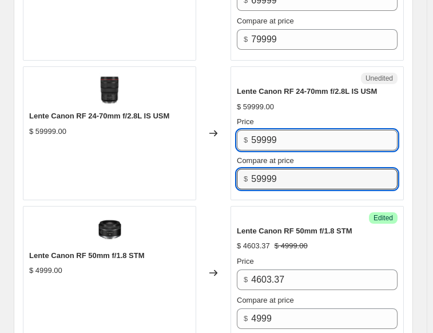
click at [262, 135] on input "59999" at bounding box center [324, 140] width 147 height 21
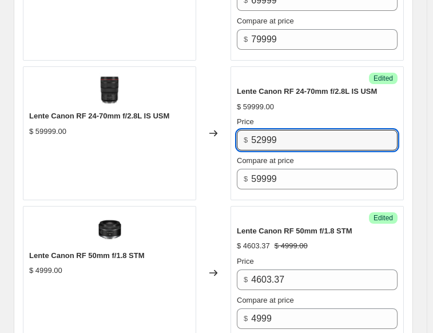
type input "52999"
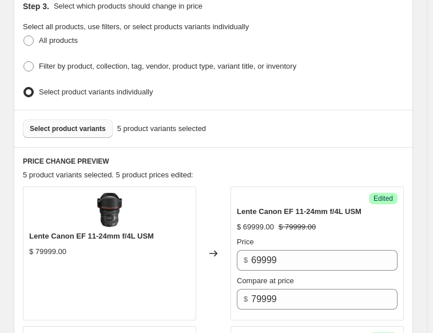
scroll to position [286, 0]
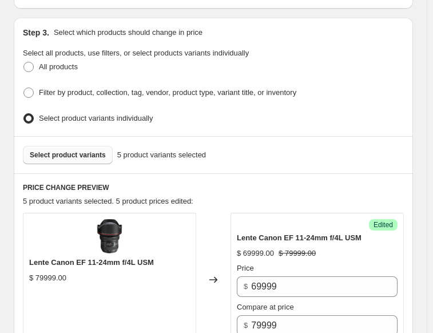
click at [78, 152] on span "Select product variants" at bounding box center [68, 155] width 76 height 9
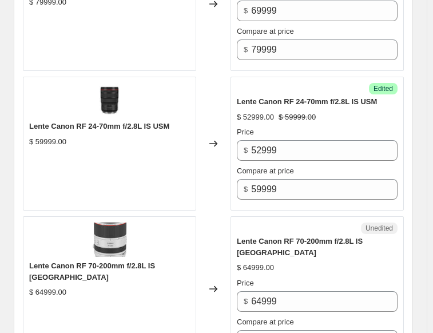
scroll to position [687, 0]
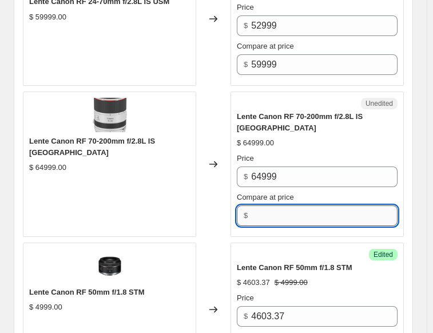
click at [274, 205] on input "Compare at price" at bounding box center [324, 215] width 147 height 21
type input "64999"
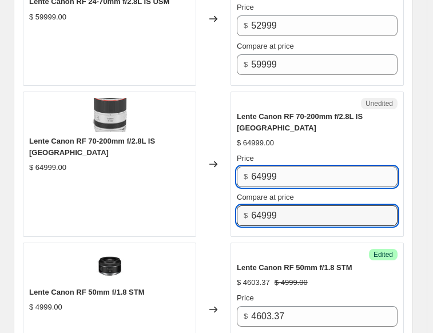
click at [264, 167] on input "64999" at bounding box center [324, 177] width 147 height 21
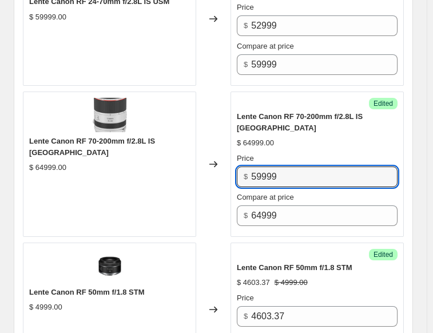
type input "59999"
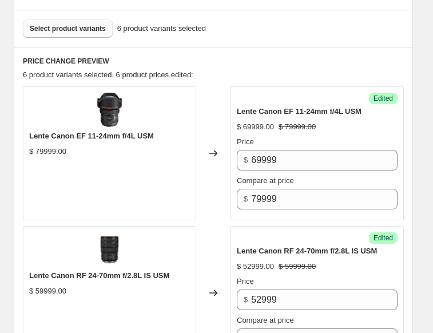
scroll to position [401, 0]
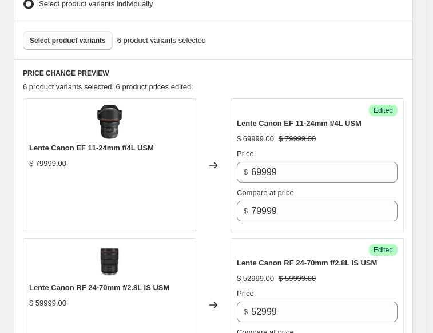
click at [69, 37] on span "Select product variants" at bounding box center [68, 40] width 76 height 9
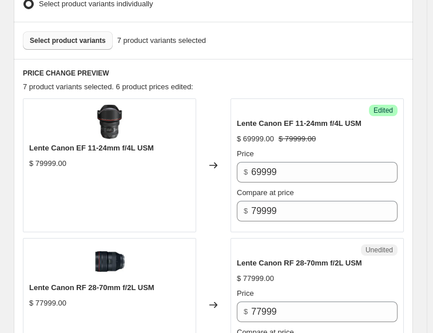
scroll to position [515, 0]
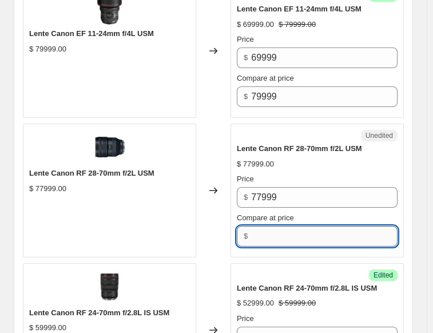
click at [318, 232] on input "Compare at price" at bounding box center [324, 236] width 147 height 21
type input "77999"
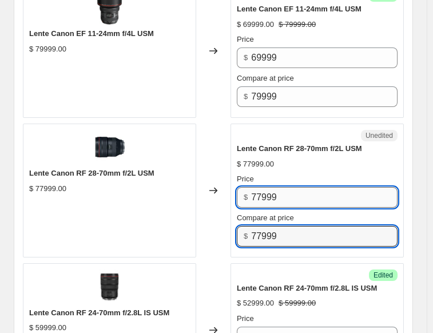
click at [266, 191] on input "77999" at bounding box center [324, 197] width 147 height 21
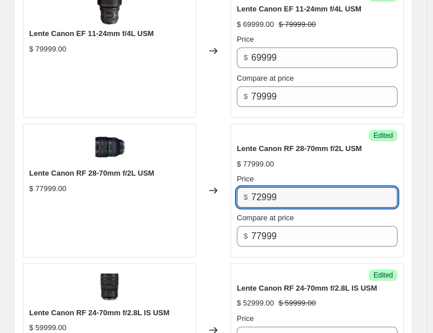
type input "72999"
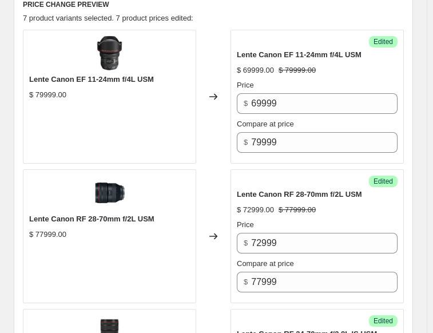
scroll to position [401, 0]
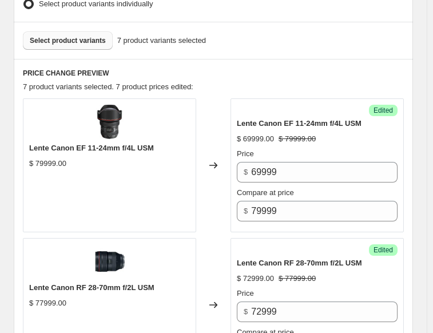
click at [63, 38] on span "Select product variants" at bounding box center [68, 40] width 76 height 9
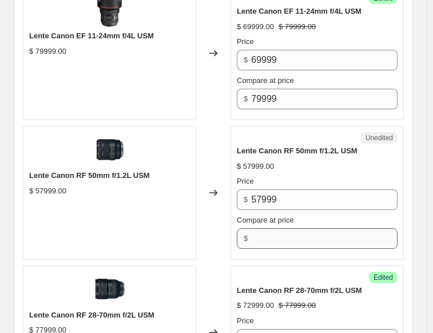
scroll to position [515, 0]
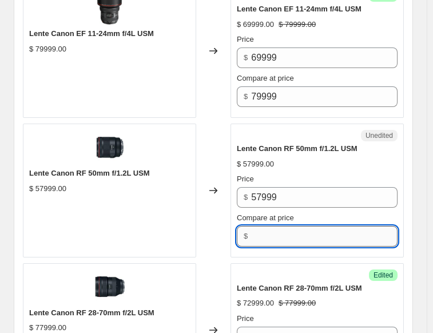
click at [283, 229] on input "Compare at price" at bounding box center [324, 236] width 147 height 21
type input "57999"
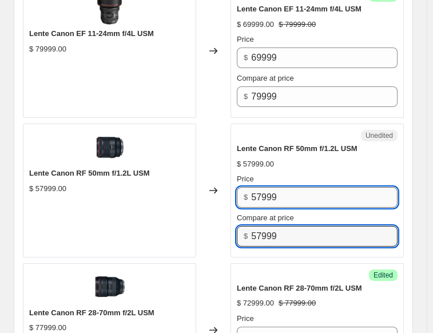
click at [263, 190] on input "57999" at bounding box center [324, 197] width 147 height 21
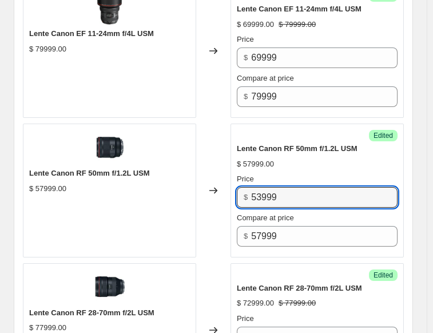
type input "53999"
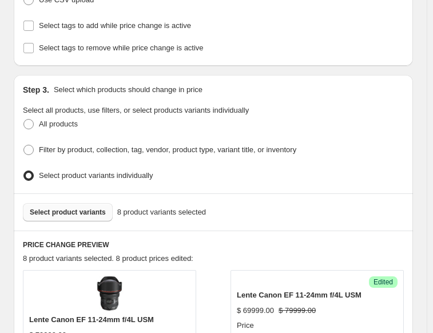
scroll to position [286, 0]
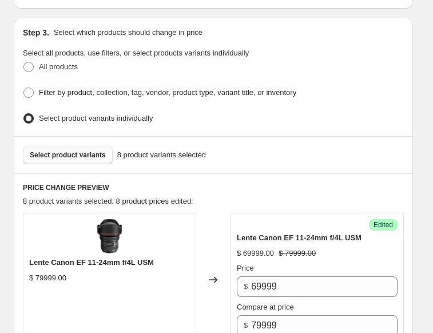
click at [95, 151] on span "Select product variants" at bounding box center [68, 155] width 76 height 9
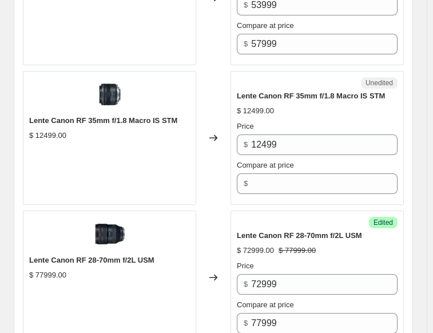
scroll to position [744, 0]
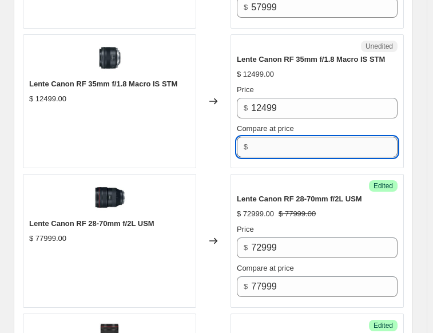
click at [273, 151] on input "Compare at price" at bounding box center [324, 147] width 147 height 21
type input "12499"
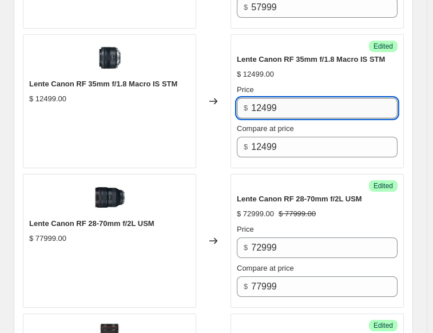
click at [264, 103] on input "12499" at bounding box center [324, 108] width 147 height 21
type input "11499"
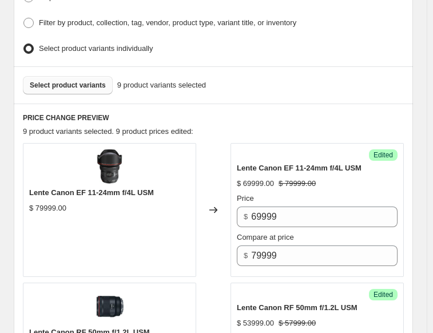
scroll to position [286, 0]
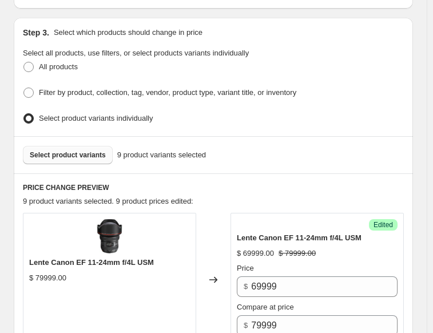
click at [76, 153] on span "Select product variants" at bounding box center [68, 155] width 76 height 9
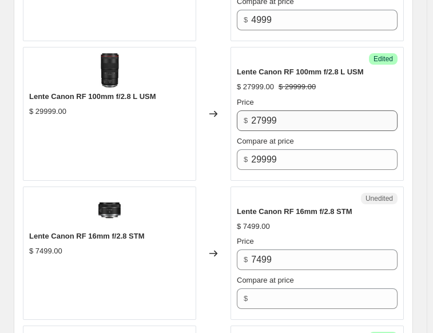
scroll to position [1545, 0]
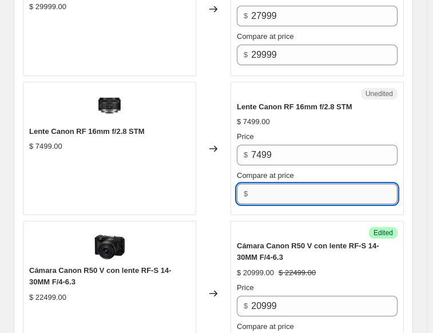
click at [256, 184] on input "Compare at price" at bounding box center [324, 194] width 147 height 21
type input "7499"
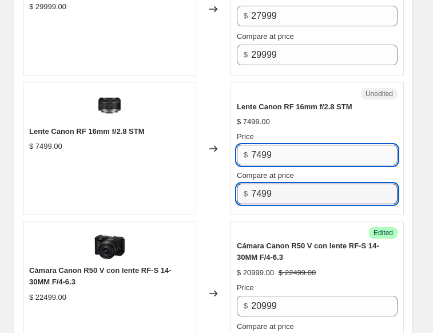
click at [284, 145] on input "7499" at bounding box center [324, 155] width 147 height 21
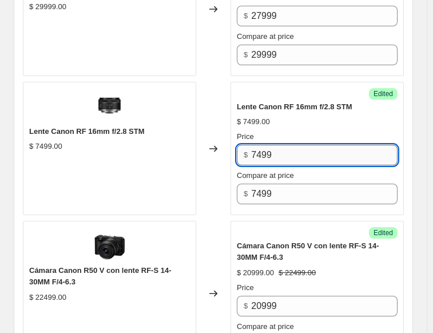
click at [284, 145] on input "7499" at bounding box center [324, 155] width 147 height 21
type input "6999"
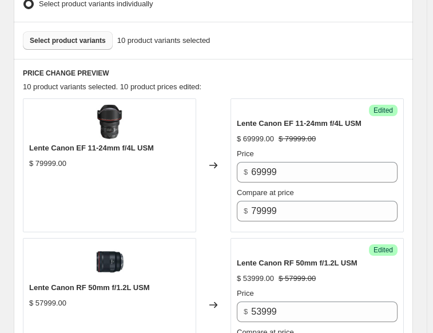
scroll to position [343, 0]
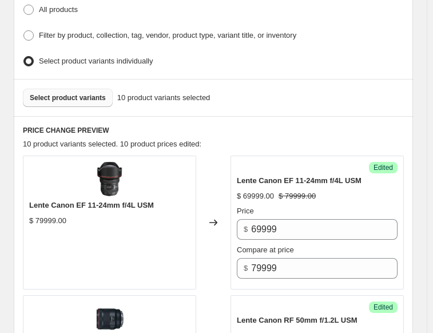
click at [60, 99] on button "Select product variants" at bounding box center [68, 98] width 90 height 18
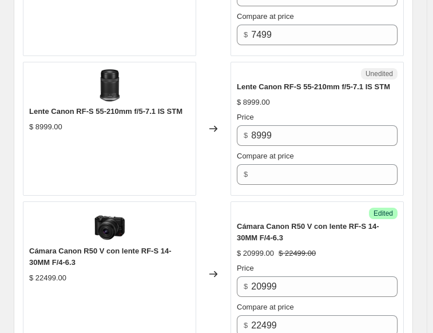
scroll to position [1717, 0]
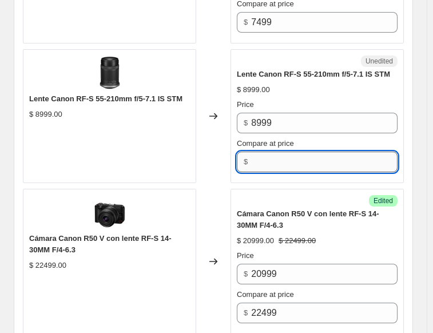
click at [273, 152] on input "Compare at price" at bounding box center [324, 162] width 147 height 21
type input "8999"
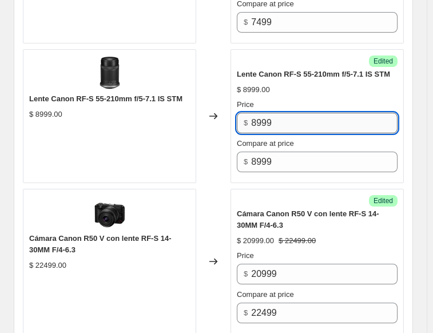
click at [259, 113] on input "8999" at bounding box center [324, 123] width 147 height 21
type input "7999"
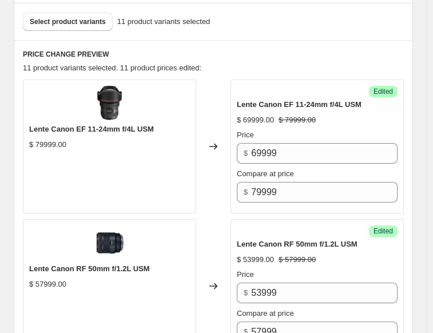
scroll to position [401, 0]
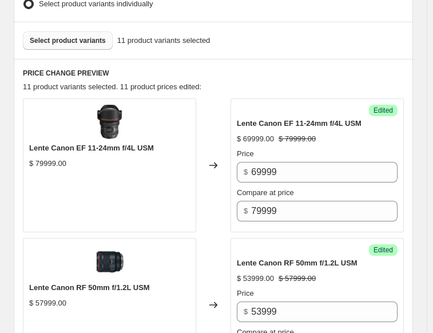
click at [31, 31] on button "Select product variants" at bounding box center [68, 40] width 90 height 18
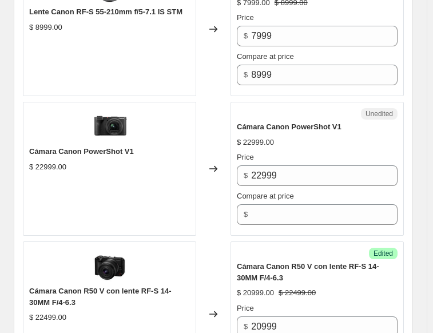
scroll to position [1832, 0]
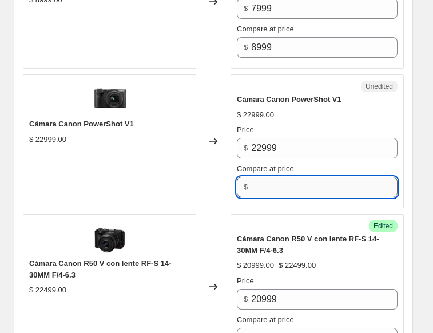
click at [267, 177] on input "Compare at price" at bounding box center [324, 187] width 147 height 21
type input "22999"
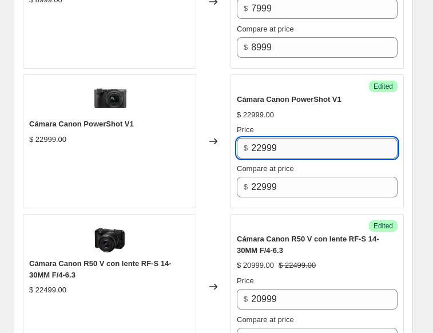
click at [263, 138] on input "22999" at bounding box center [324, 148] width 147 height 21
type input "20999"
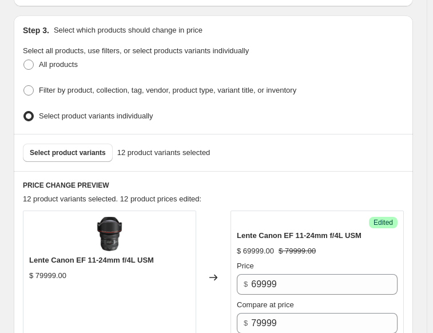
scroll to position [286, 0]
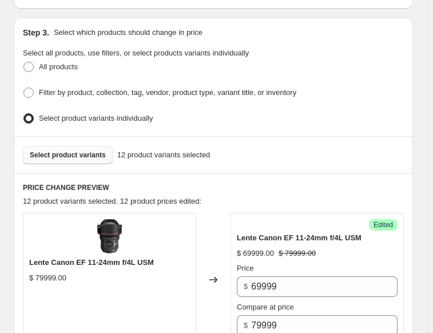
click at [77, 151] on span "Select product variants" at bounding box center [68, 155] width 76 height 9
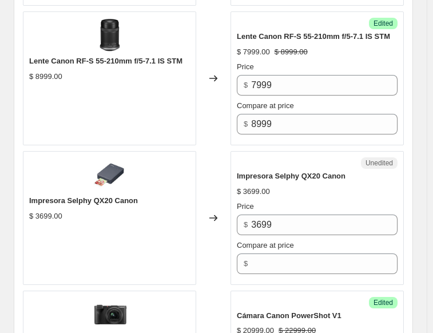
scroll to position [1774, 0]
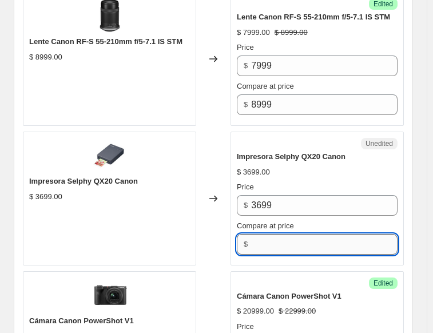
click at [273, 234] on input "Compare at price" at bounding box center [324, 244] width 147 height 21
type input "3699"
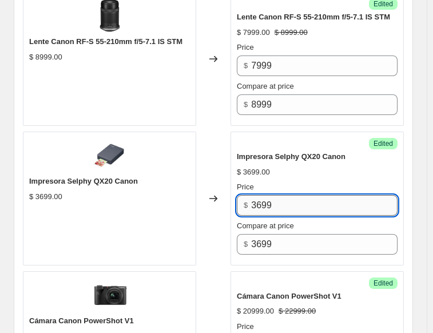
click at [283, 195] on input "3699" at bounding box center [324, 205] width 147 height 21
type input "3399"
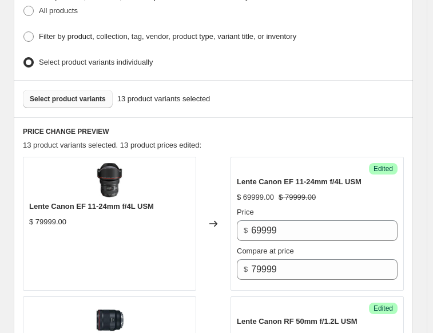
scroll to position [229, 0]
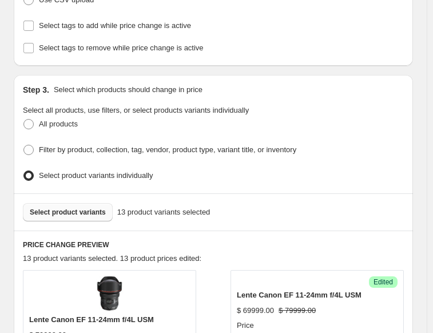
click at [57, 209] on span "Select product variants" at bounding box center [68, 212] width 76 height 9
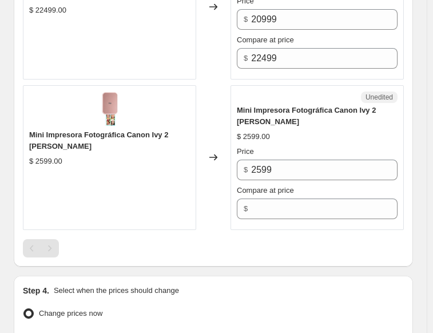
scroll to position [2232, 0]
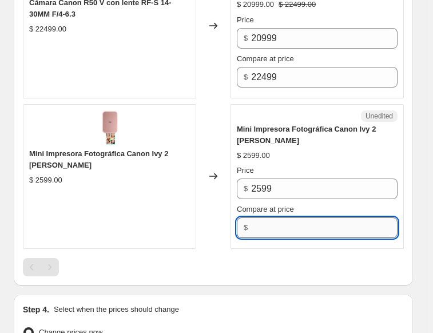
click at [257, 218] on input "Compare at price" at bounding box center [324, 228] width 147 height 21
type input "2599"
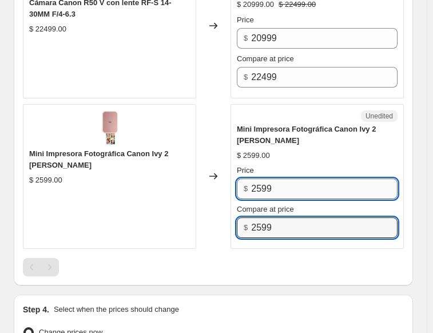
click at [263, 179] on input "2599" at bounding box center [324, 189] width 147 height 21
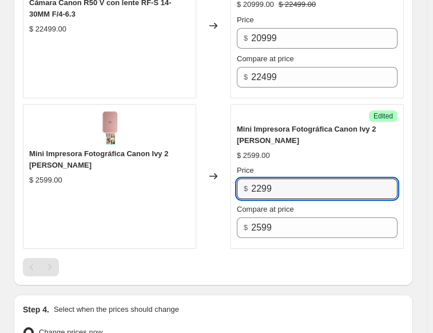
type input "2299"
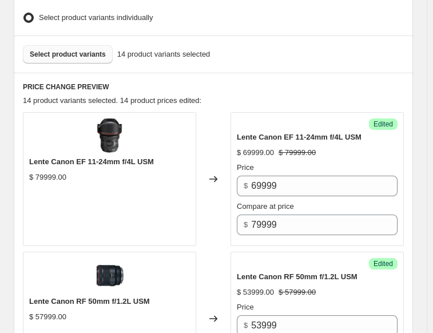
scroll to position [286, 0]
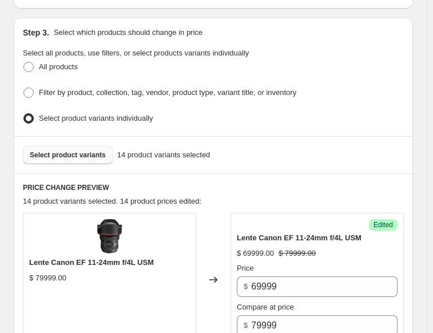
click at [52, 153] on span "Select product variants" at bounding box center [68, 155] width 76 height 9
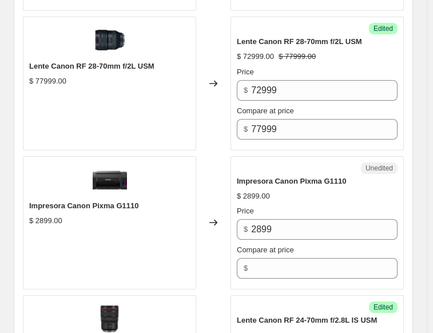
scroll to position [973, 0]
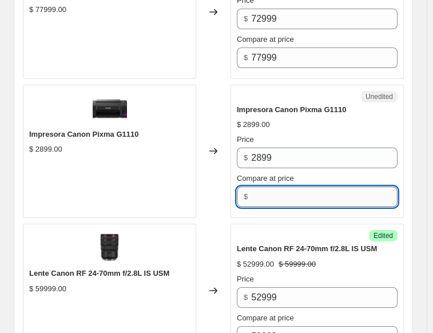
click at [286, 194] on input "Compare at price" at bounding box center [324, 197] width 147 height 21
type input "2899"
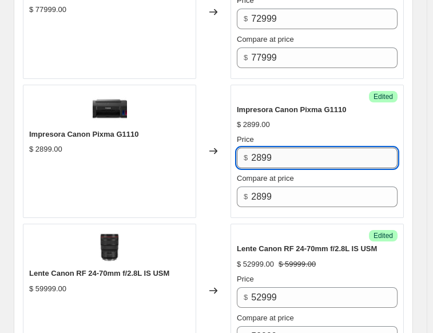
click at [264, 153] on input "2899" at bounding box center [324, 158] width 147 height 21
type input "2699"
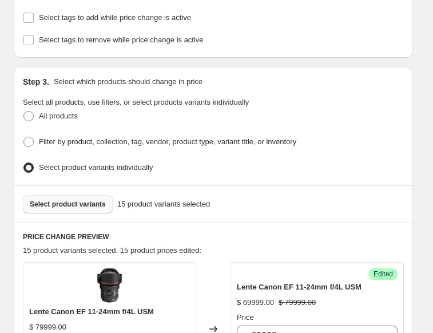
scroll to position [286, 0]
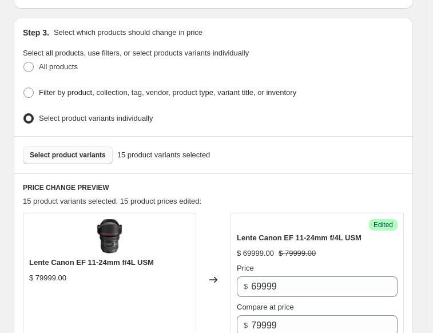
click at [65, 151] on span "Select product variants" at bounding box center [68, 155] width 76 height 9
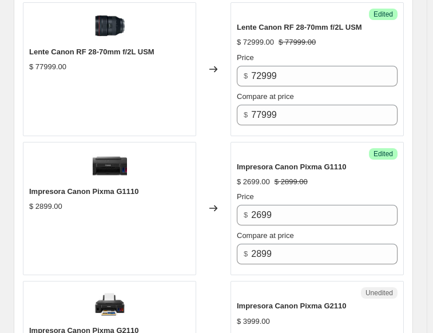
scroll to position [1088, 0]
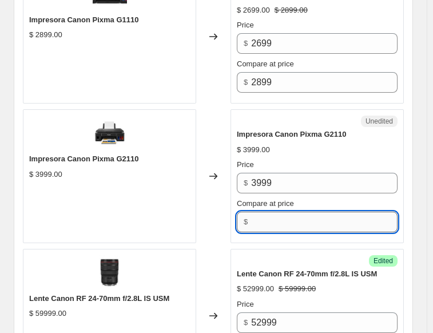
click at [282, 219] on input "Compare at price" at bounding box center [324, 222] width 147 height 21
type input "3999"
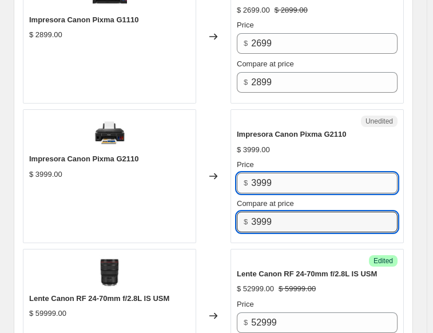
click at [263, 177] on input "3999" at bounding box center [324, 183] width 147 height 21
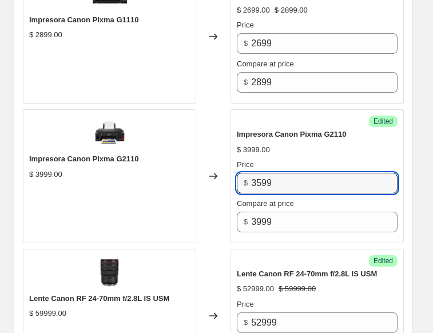
type input "3599"
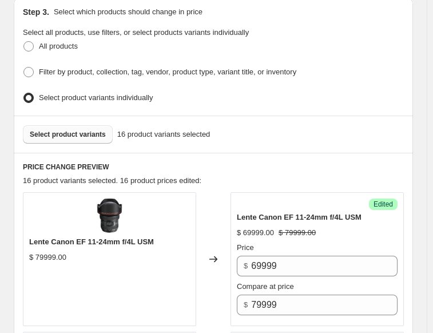
scroll to position [343, 0]
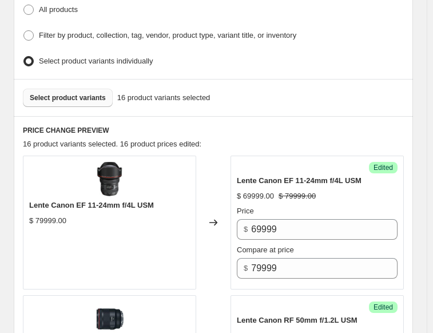
click at [57, 96] on span "Select product variants" at bounding box center [68, 97] width 76 height 9
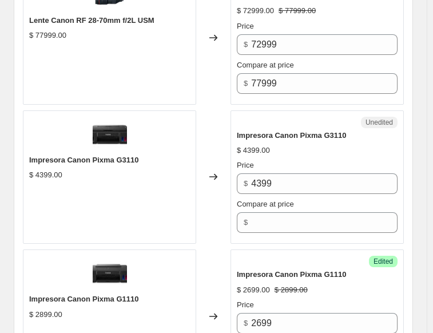
scroll to position [973, 0]
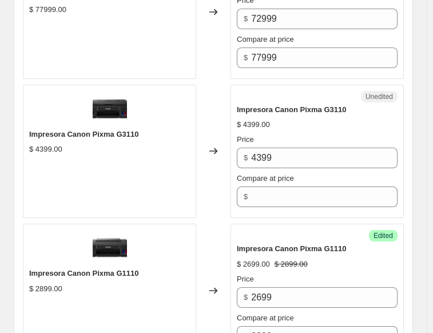
click at [276, 201] on div "Unedited Impresora Canon Pixma G3110 $ 4399.00 Price $ 4399 Compare at price $" at bounding box center [317, 152] width 173 height 134
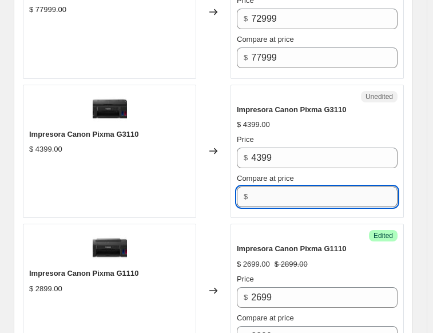
click at [276, 194] on input "Compare at price" at bounding box center [324, 197] width 147 height 21
type input "4399"
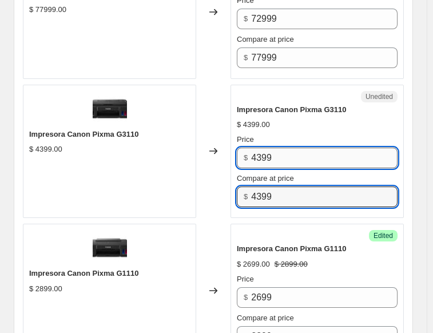
click at [277, 155] on input "4399" at bounding box center [324, 158] width 147 height 21
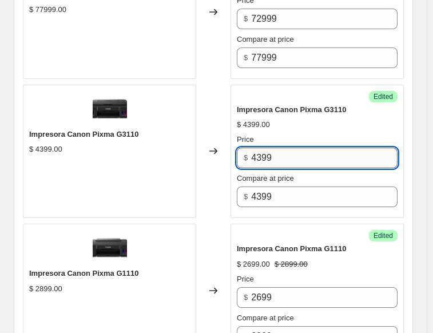
click at [277, 155] on input "4399" at bounding box center [324, 158] width 147 height 21
type input "3499"
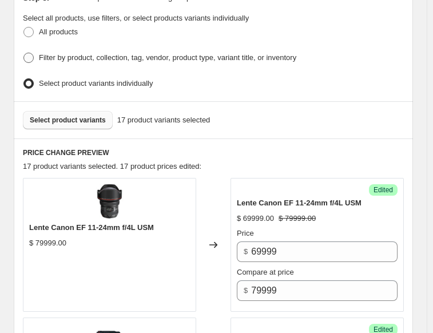
scroll to position [229, 0]
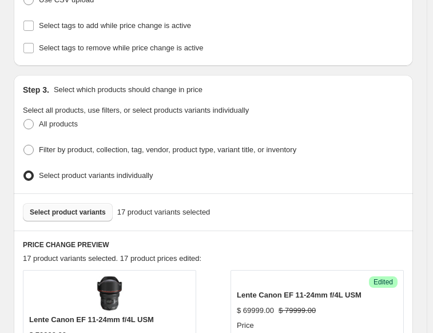
click at [70, 209] on span "Select product variants" at bounding box center [68, 212] width 76 height 9
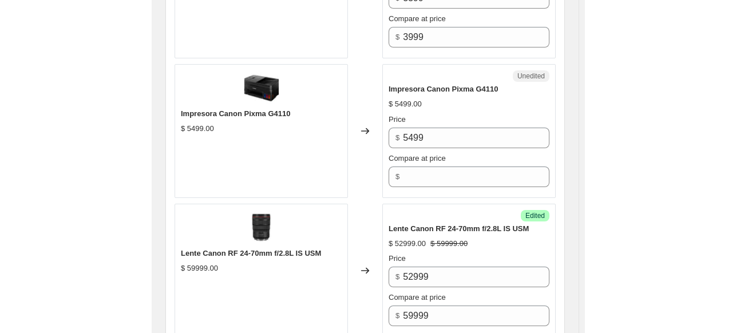
scroll to position [1431, 0]
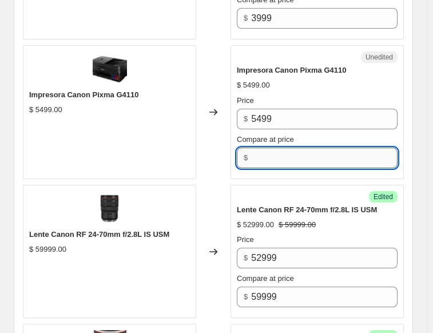
click at [288, 155] on input "Compare at price" at bounding box center [324, 158] width 147 height 21
type input "5499"
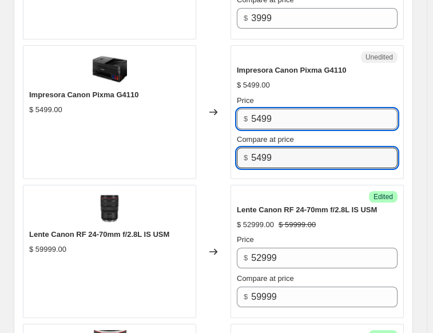
click at [270, 112] on input "5499" at bounding box center [324, 119] width 147 height 21
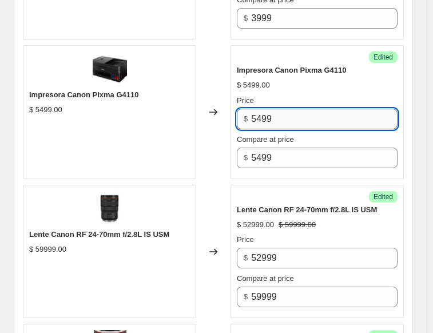
click at [270, 112] on input "5499" at bounding box center [324, 119] width 147 height 21
type input "4699"
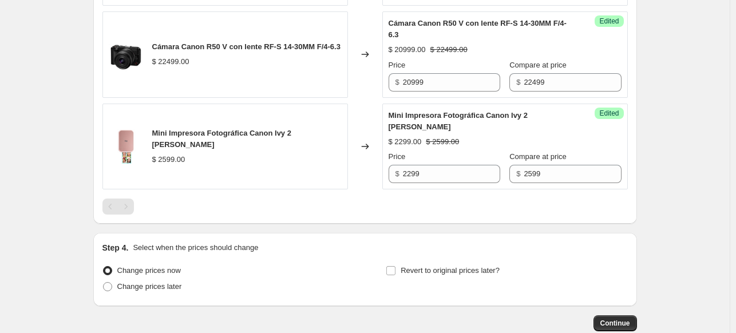
scroll to position [1750, 0]
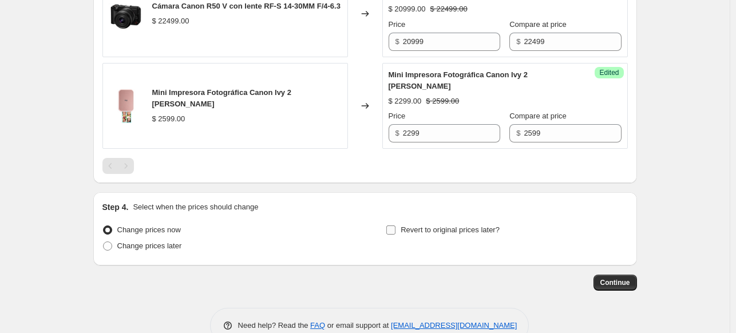
click at [404, 226] on span "Revert to original prices later?" at bounding box center [450, 230] width 99 height 9
click at [396, 226] on input "Revert to original prices later?" at bounding box center [390, 230] width 9 height 9
checkbox input "true"
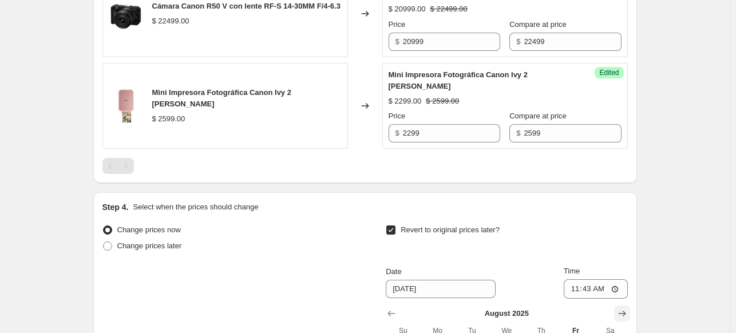
click at [620, 308] on icon "Show next month, September 2025" at bounding box center [621, 313] width 11 height 11
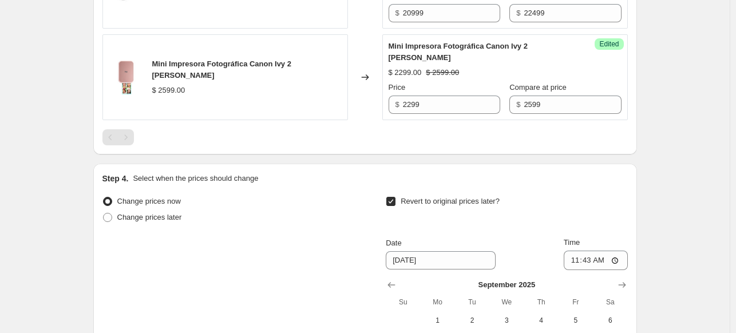
scroll to position [1922, 0]
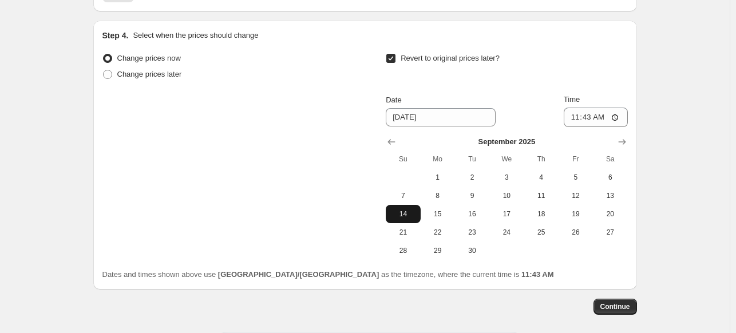
click at [413, 209] on span "14" at bounding box center [402, 213] width 25 height 9
type input "[DATE]"
click at [579, 108] on input "11:43" at bounding box center [596, 117] width 64 height 19
type input "23:59"
click at [626, 299] on button "Continue" at bounding box center [616, 307] width 44 height 16
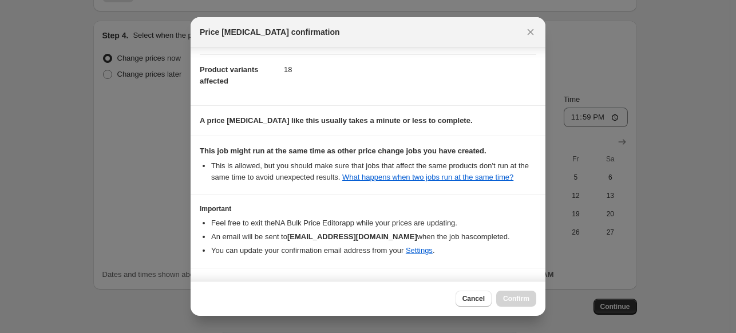
scroll to position [87, 0]
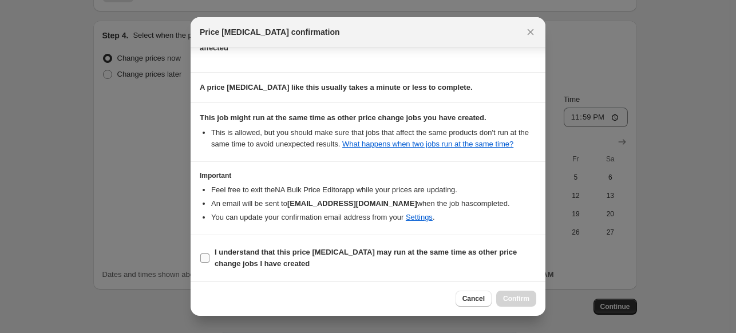
click at [209, 259] on input "I understand that this price [MEDICAL_DATA] may run at the same time as other p…" at bounding box center [204, 258] width 9 height 9
checkbox input "true"
click at [519, 292] on button "Confirm" at bounding box center [516, 299] width 40 height 16
type input "CANON PLAN"
